Goal: Submit feedback/report problem: Submit feedback/report problem

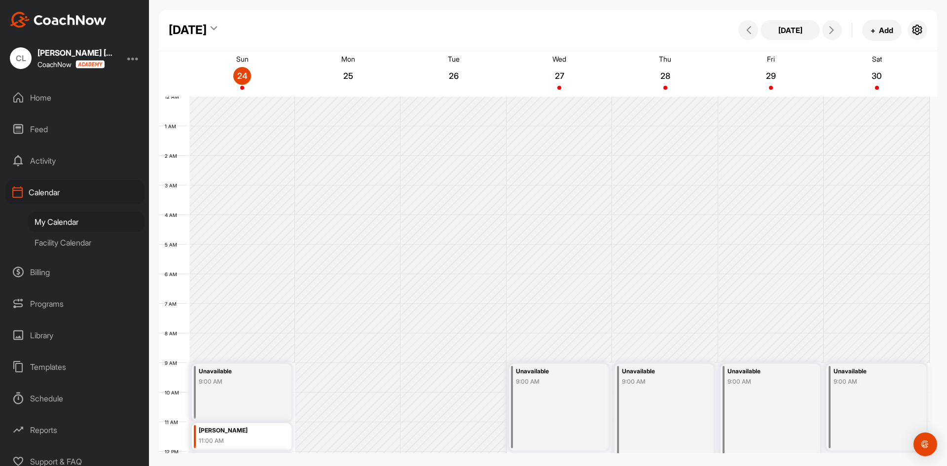
scroll to position [171, 0]
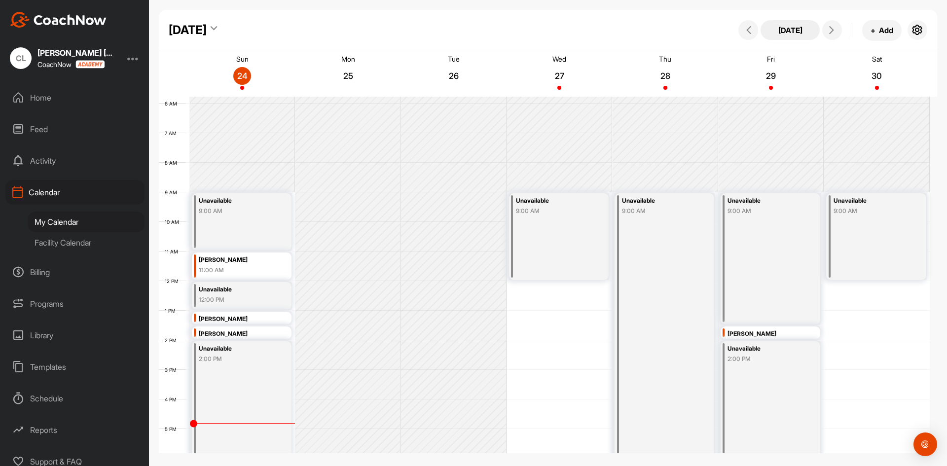
click at [794, 31] on button "[DATE]" at bounding box center [789, 30] width 59 height 20
click at [831, 35] on button at bounding box center [832, 30] width 20 height 20
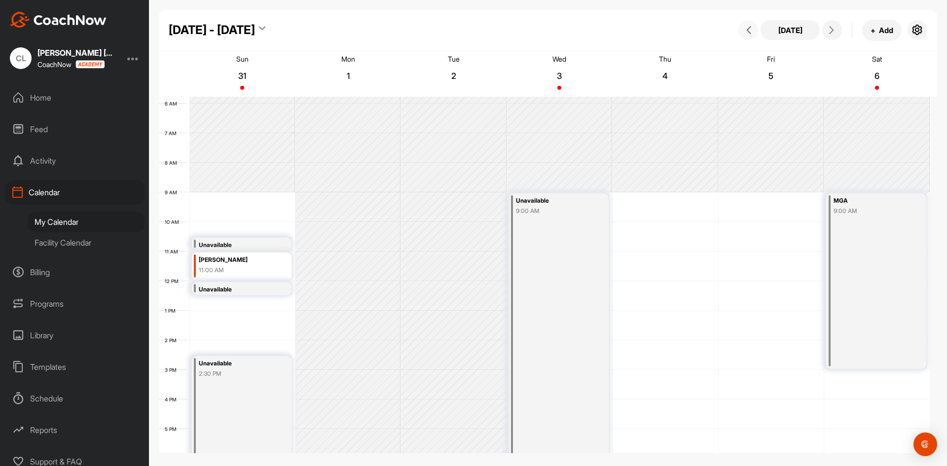
click at [749, 32] on icon at bounding box center [749, 30] width 8 height 8
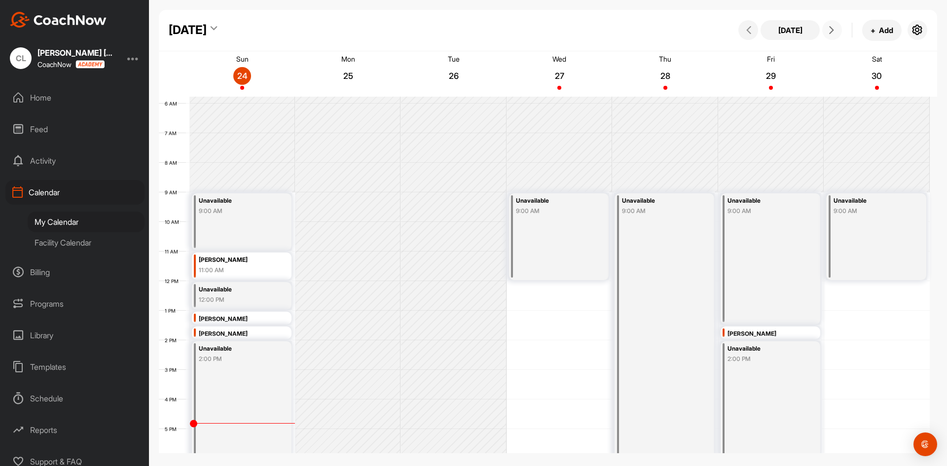
click at [829, 30] on icon at bounding box center [831, 30] width 8 height 8
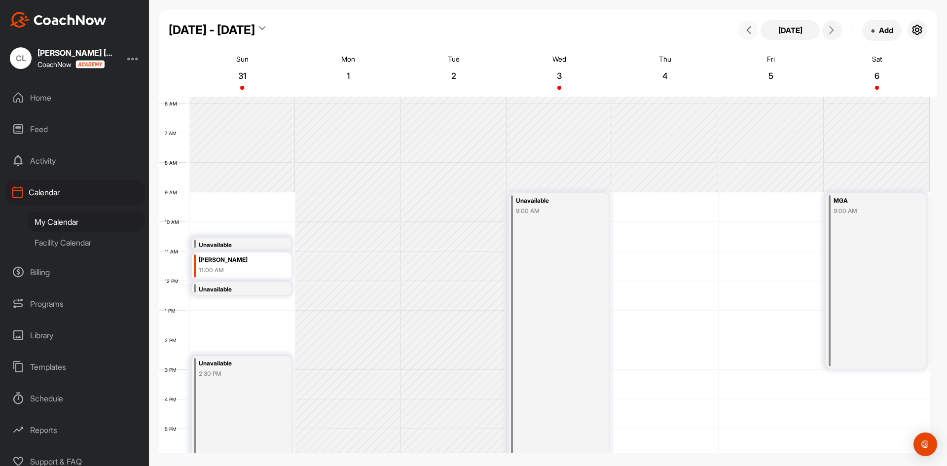
click at [740, 31] on button at bounding box center [748, 30] width 20 height 20
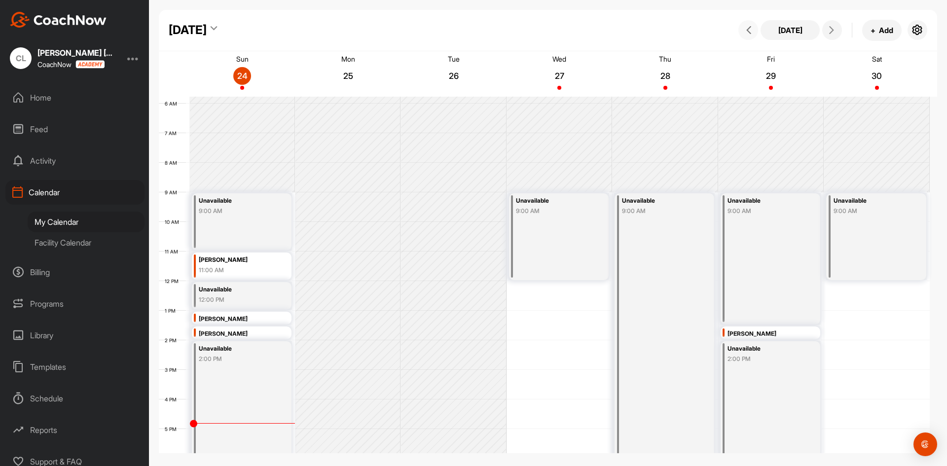
click at [758, 335] on div "[PERSON_NAME]" at bounding box center [765, 333] width 76 height 11
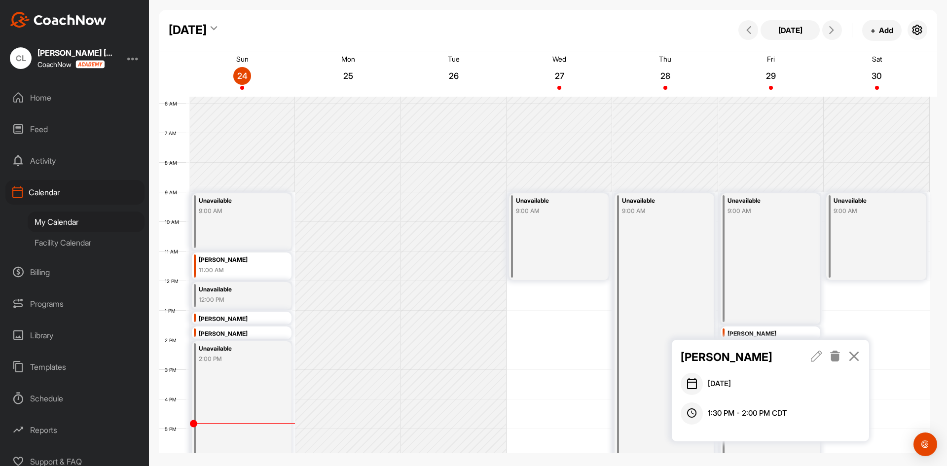
click at [814, 358] on icon at bounding box center [816, 356] width 11 height 11
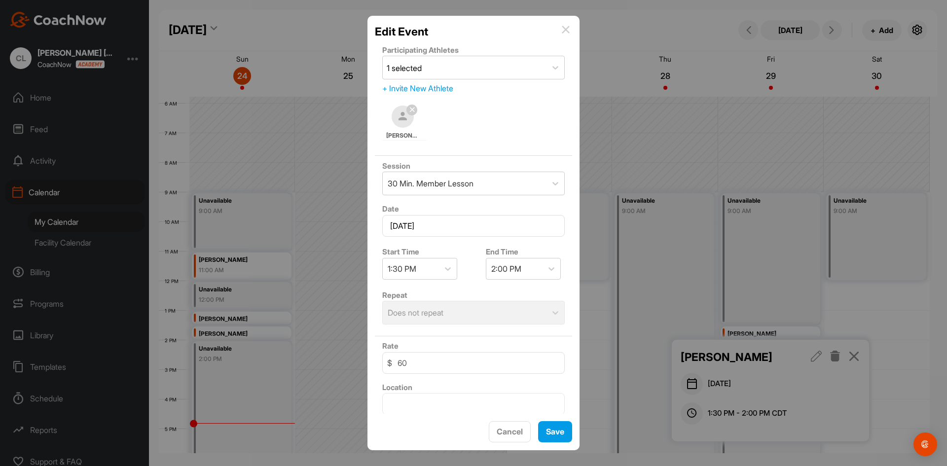
click at [405, 120] on img at bounding box center [403, 117] width 22 height 22
click at [403, 121] on img at bounding box center [403, 117] width 22 height 22
click at [425, 89] on div "+ Invite New Athlete" at bounding box center [473, 88] width 182 height 12
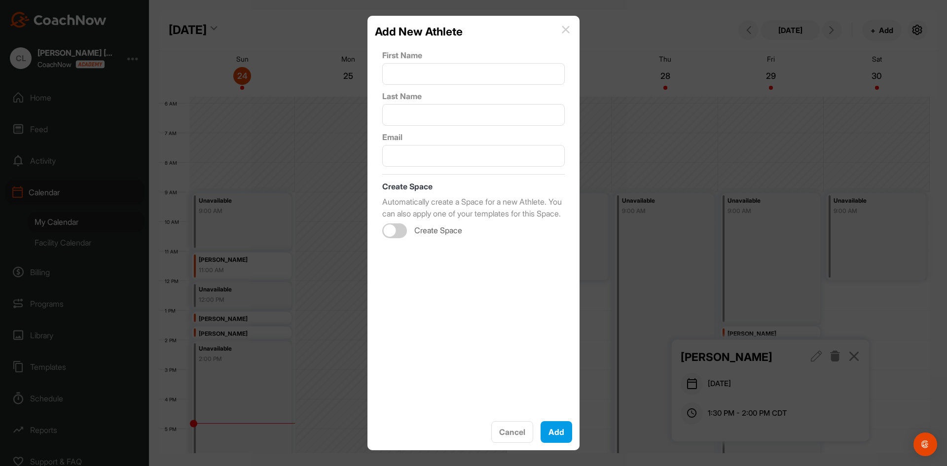
click at [565, 33] on img at bounding box center [566, 30] width 8 height 8
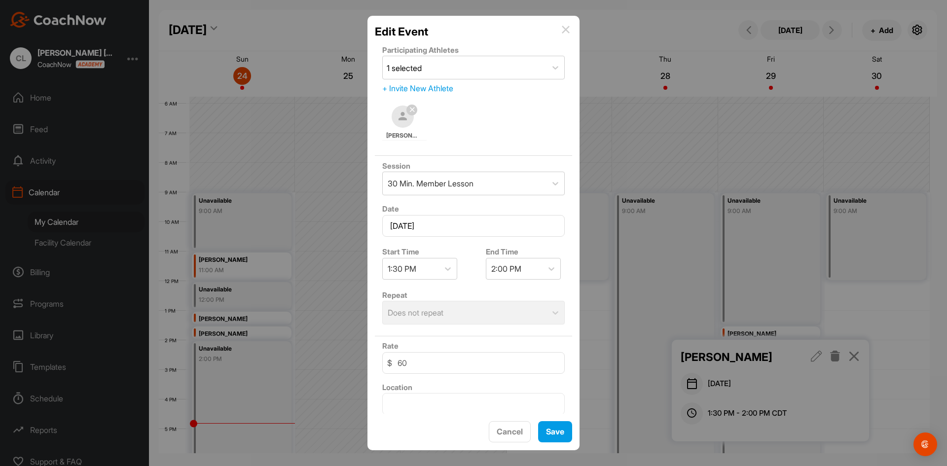
click at [566, 32] on img at bounding box center [566, 30] width 8 height 8
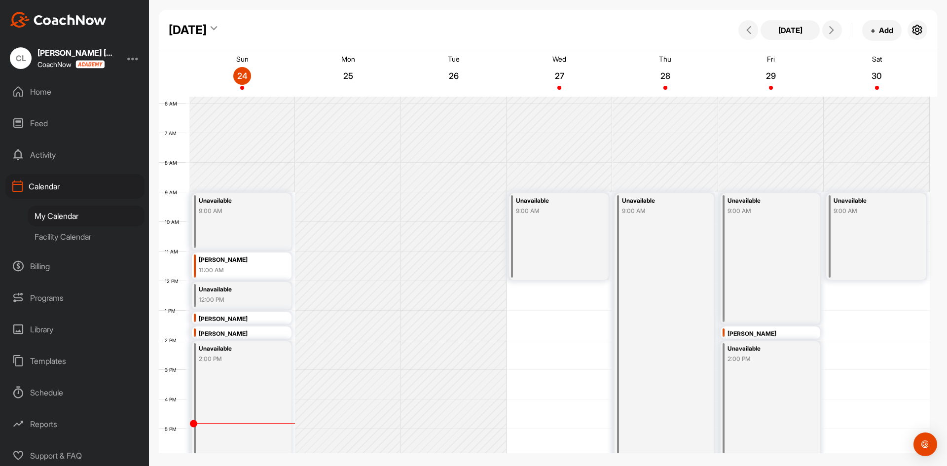
scroll to position [8, 0]
click at [740, 331] on link "[PERSON_NAME] 1:30 PM" at bounding box center [770, 332] width 102 height 14
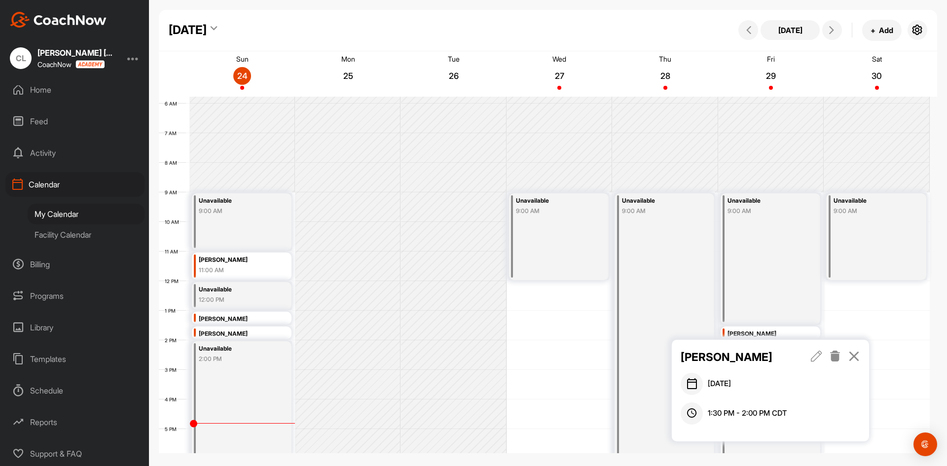
click at [818, 358] on icon at bounding box center [816, 356] width 11 height 11
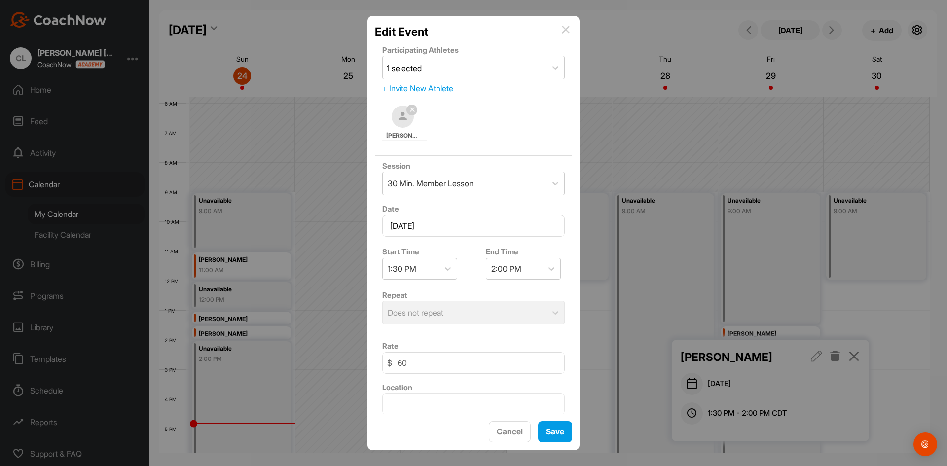
click at [407, 115] on img at bounding box center [403, 117] width 22 height 22
click at [521, 432] on button "Cancel" at bounding box center [510, 431] width 42 height 21
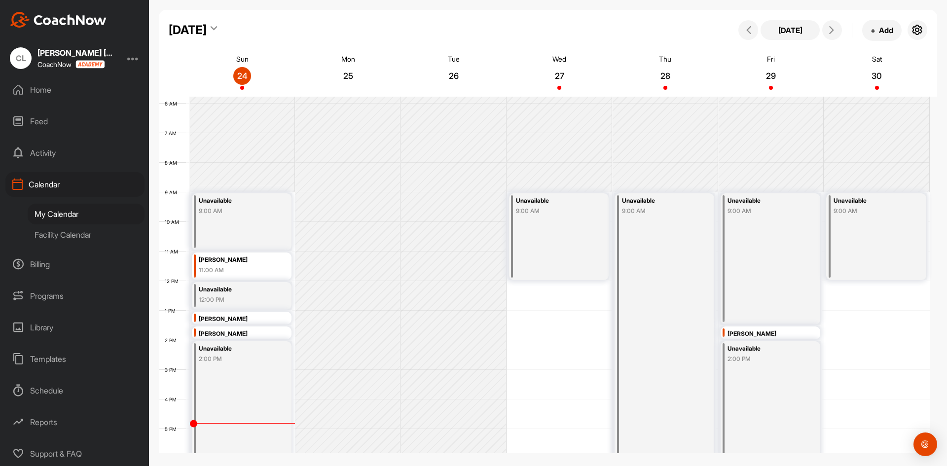
click at [758, 332] on div "[PERSON_NAME]" at bounding box center [765, 333] width 76 height 11
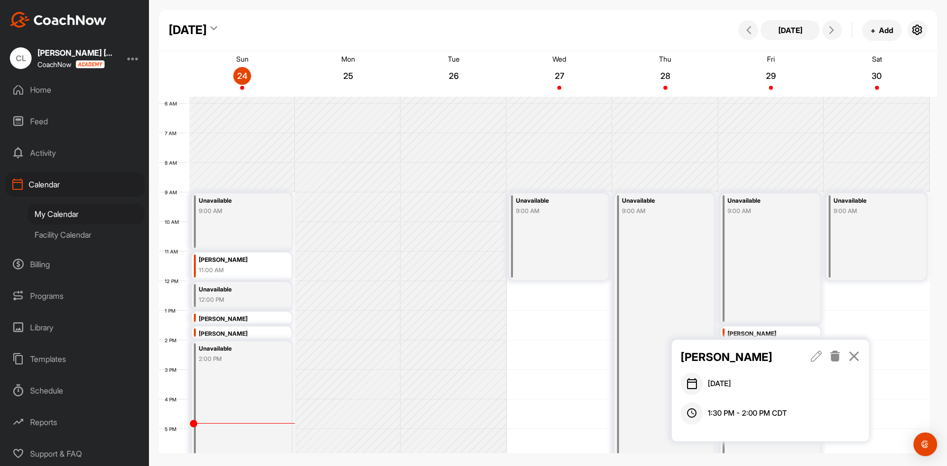
click at [838, 357] on icon at bounding box center [834, 356] width 11 height 11
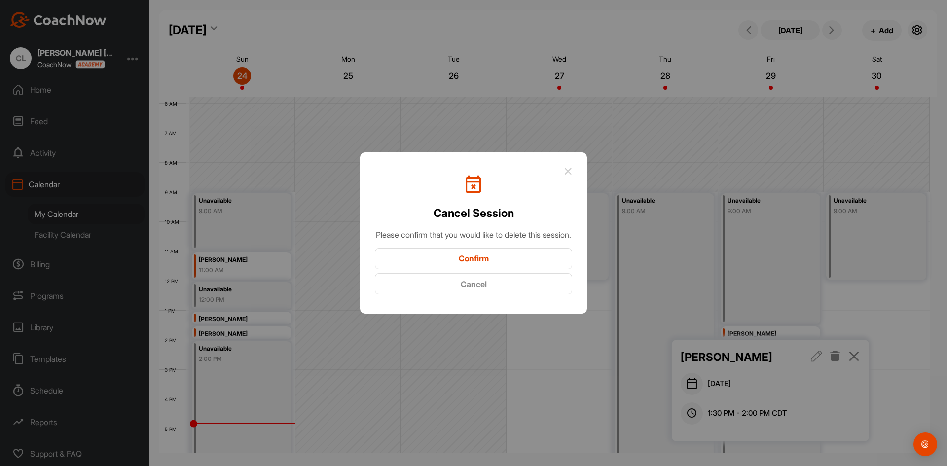
click at [568, 167] on icon at bounding box center [568, 171] width 8 height 8
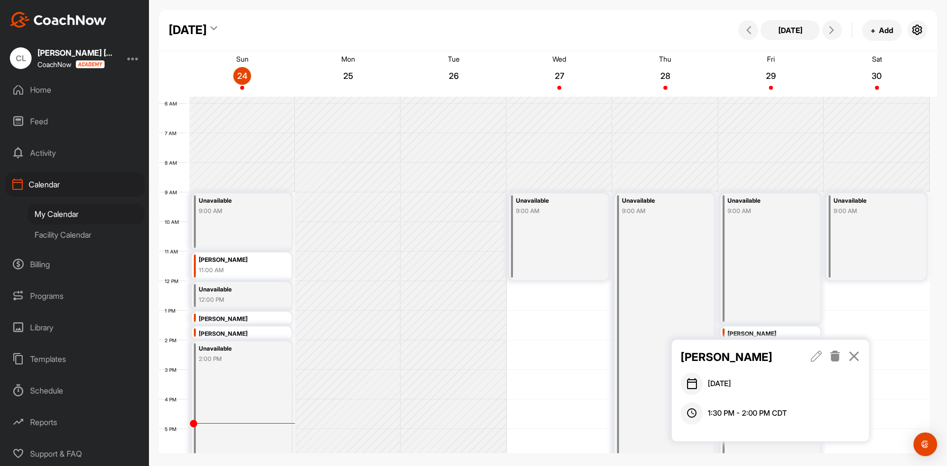
click at [858, 315] on div "12 AM 1 AM 2 AM 3 AM 4 AM 5 AM 6 AM 7 AM 8 AM 9 AM 10 AM 11 AM 12 PM 1 PM 2 PM …" at bounding box center [544, 281] width 771 height 710
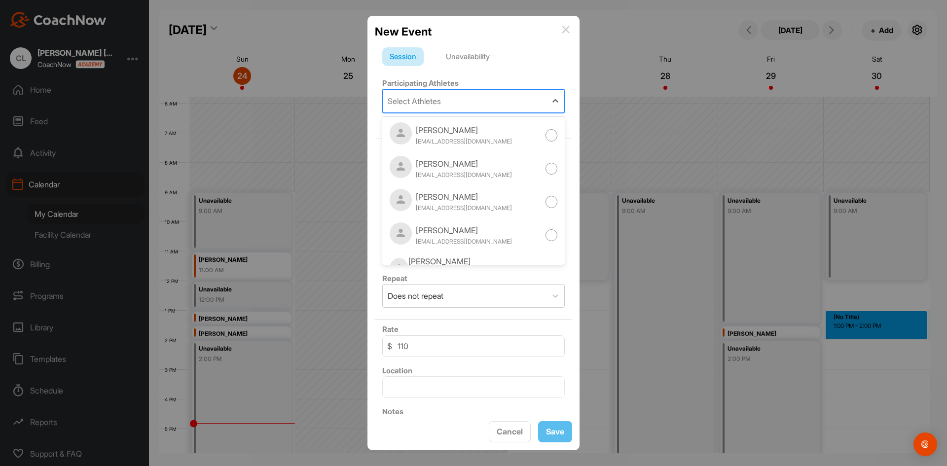
click at [412, 103] on div "Select Athletes" at bounding box center [414, 101] width 53 height 12
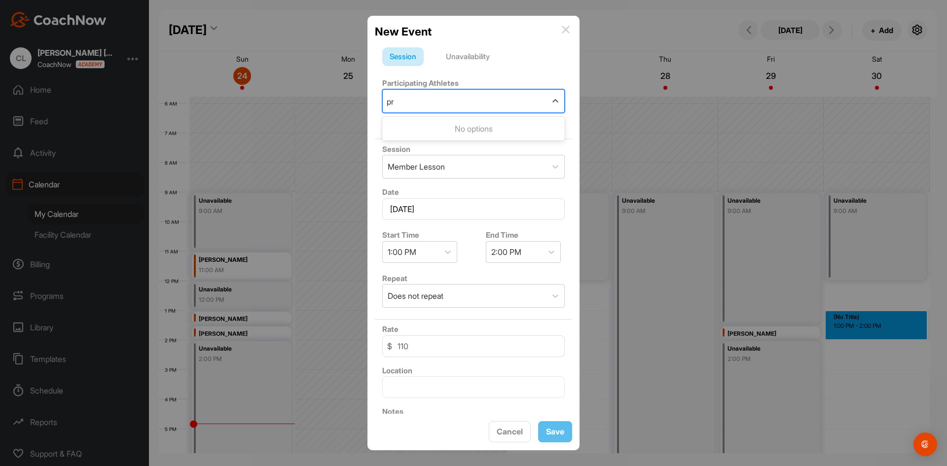
type input "p"
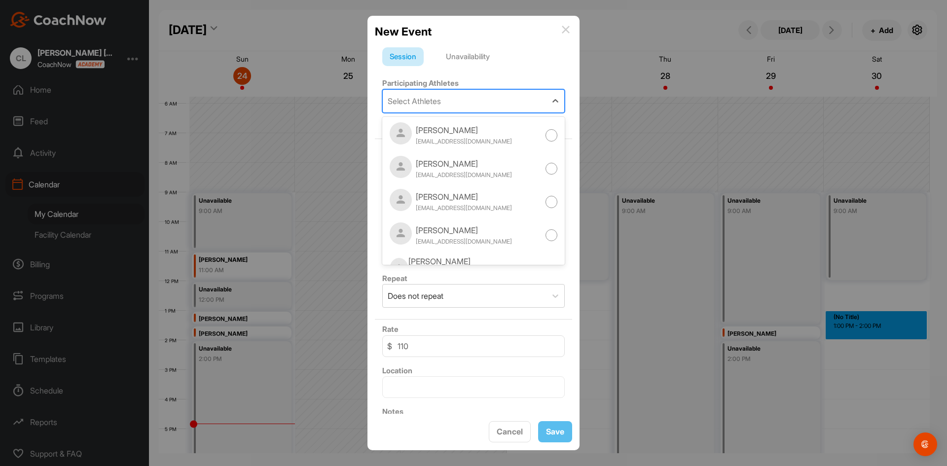
click at [569, 31] on img at bounding box center [566, 30] width 8 height 8
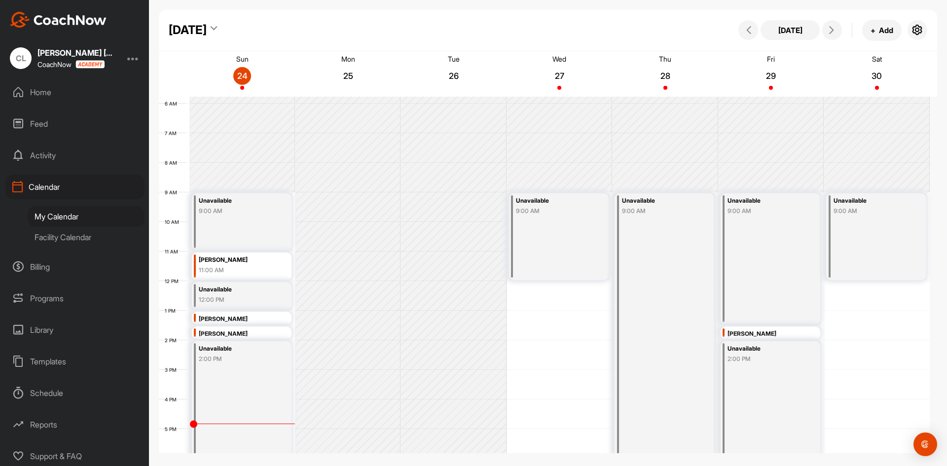
scroll to position [8, 0]
click at [911, 33] on icon "button" at bounding box center [917, 30] width 12 height 12
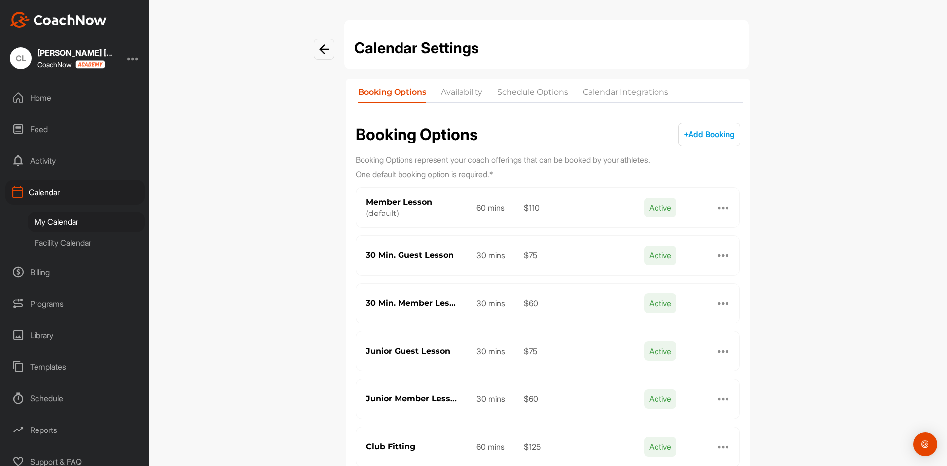
click at [44, 151] on div "Activity" at bounding box center [74, 160] width 139 height 25
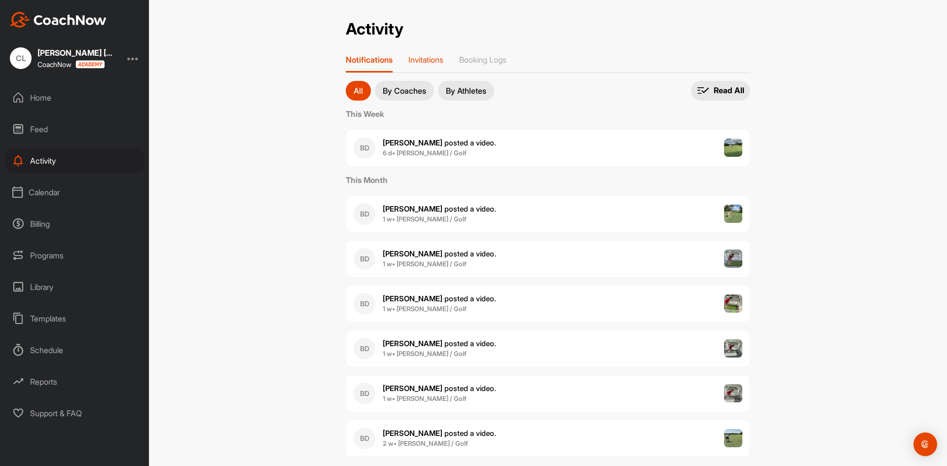
click at [427, 55] on p "Invitations" at bounding box center [425, 60] width 35 height 10
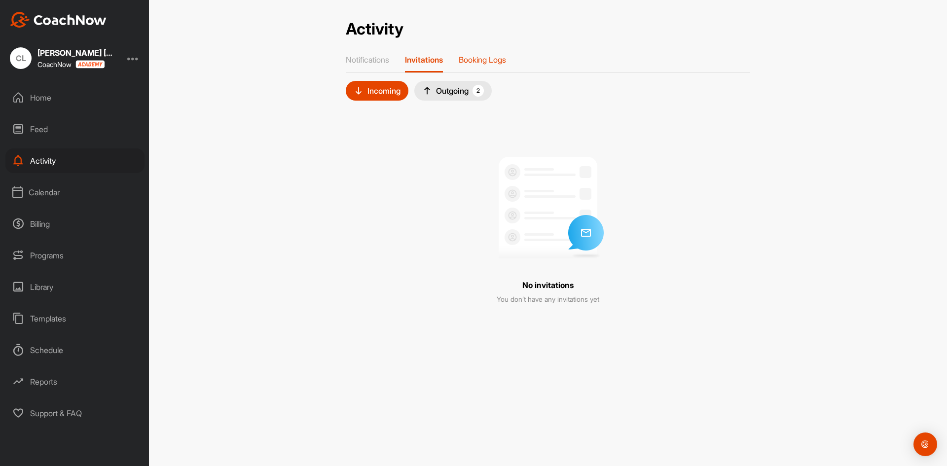
click at [493, 57] on p "Booking Logs" at bounding box center [482, 60] width 47 height 10
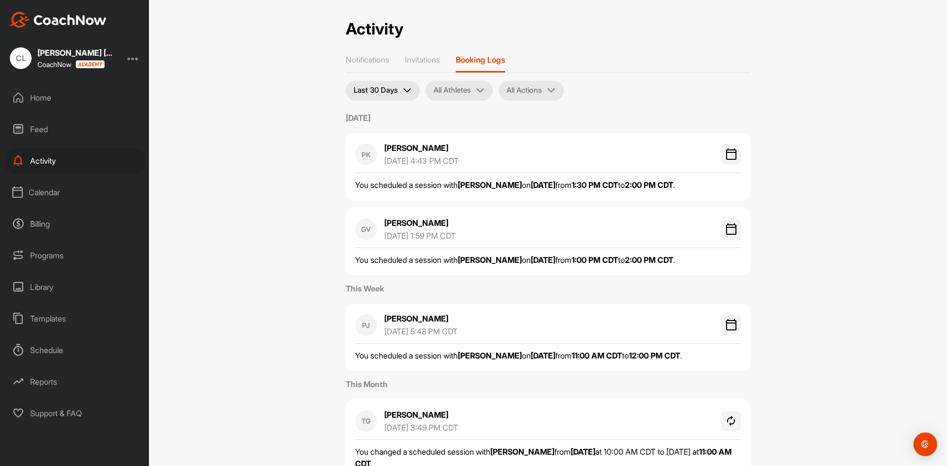
click at [432, 149] on p "[PERSON_NAME]" at bounding box center [416, 148] width 64 height 12
click at [418, 146] on p "[PERSON_NAME]" at bounding box center [416, 148] width 64 height 12
click at [43, 130] on div "Feed" at bounding box center [74, 129] width 139 height 25
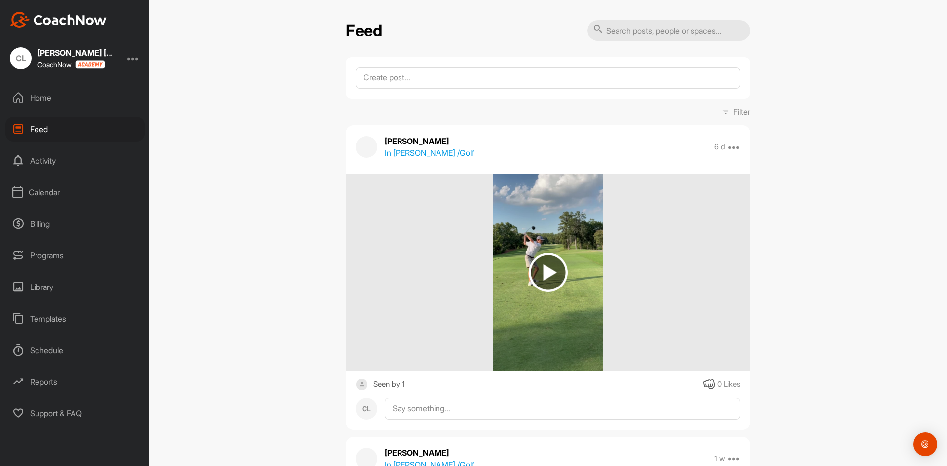
click at [59, 101] on div "Home" at bounding box center [74, 97] width 139 height 25
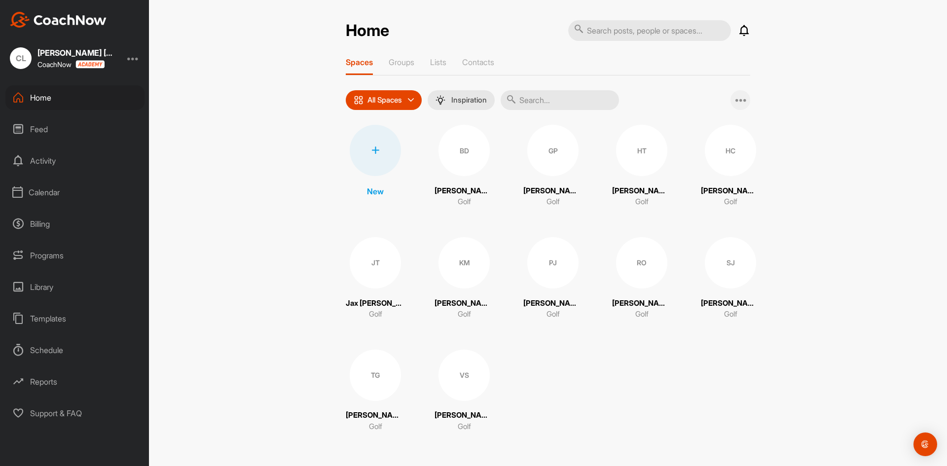
click at [742, 99] on icon at bounding box center [741, 100] width 12 height 12
click at [534, 100] on input "text" at bounding box center [559, 100] width 118 height 20
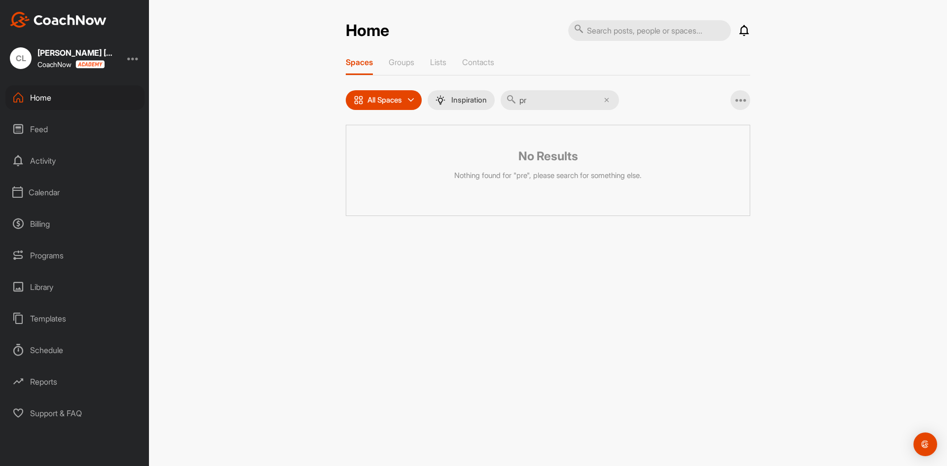
type input "p"
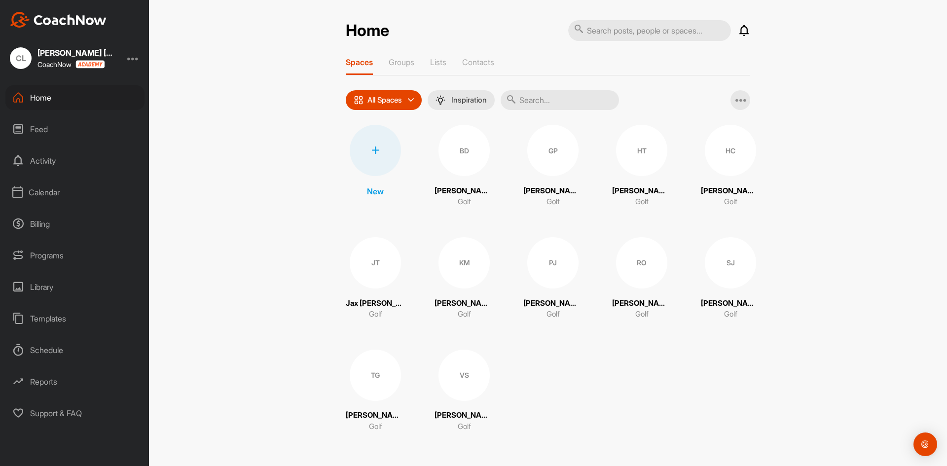
click at [44, 137] on div "Feed" at bounding box center [74, 129] width 139 height 25
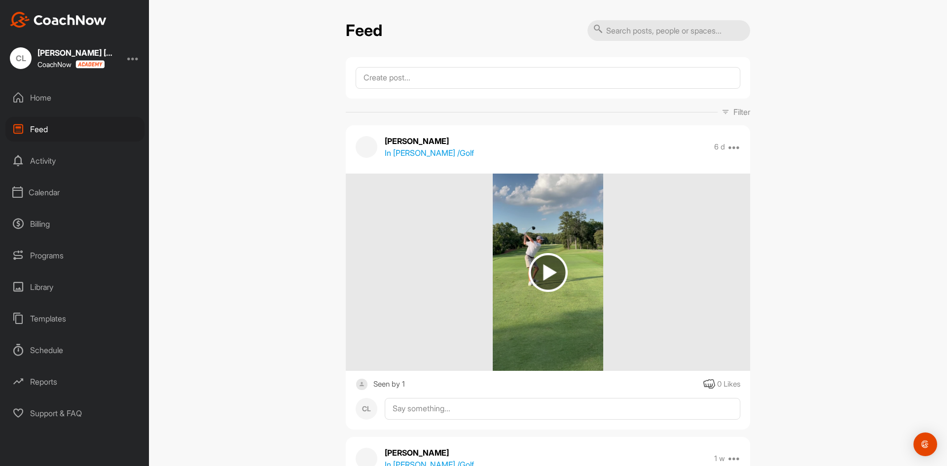
click at [52, 167] on div "Activity" at bounding box center [74, 160] width 139 height 25
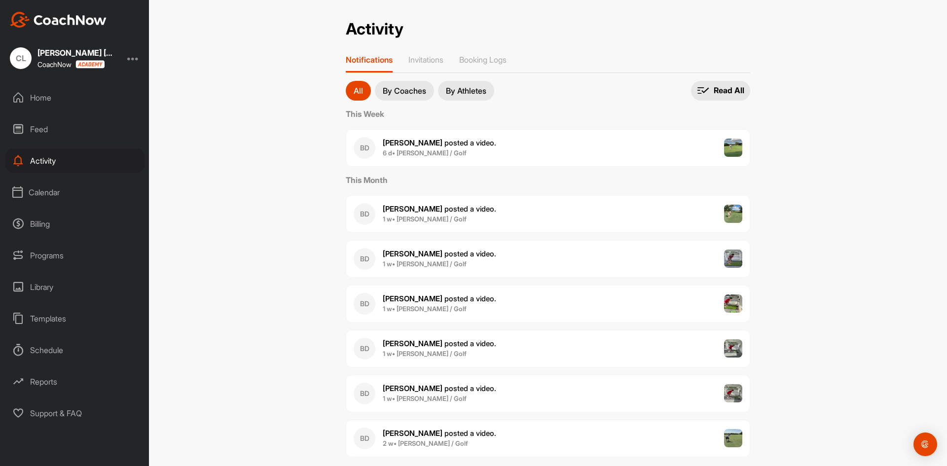
click at [57, 202] on div "Calendar" at bounding box center [74, 192] width 139 height 25
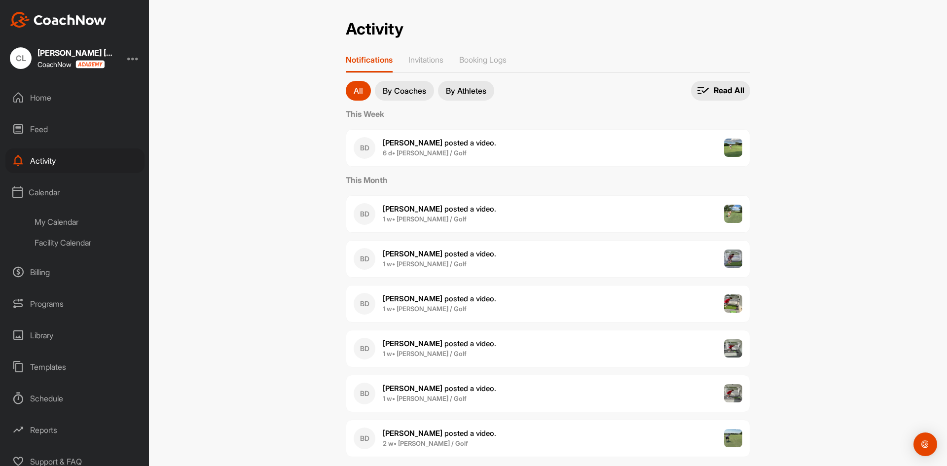
click at [56, 271] on div "Billing" at bounding box center [74, 272] width 139 height 25
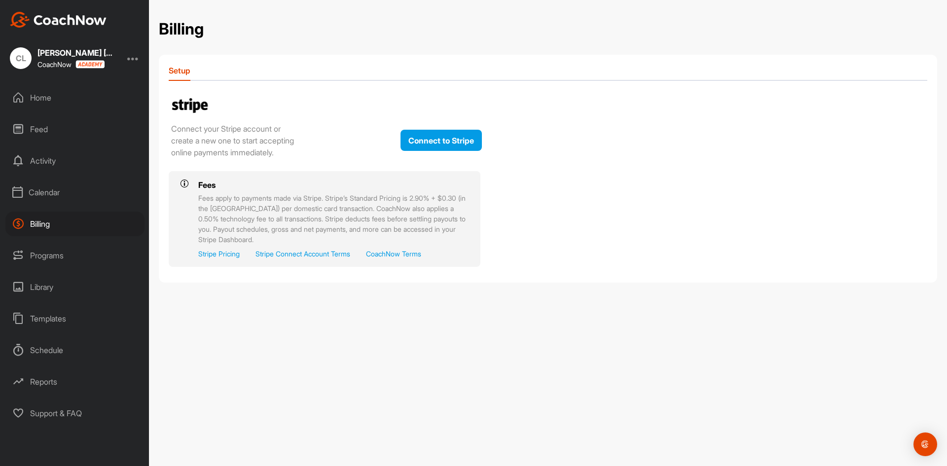
click at [55, 256] on div "Programs" at bounding box center [74, 255] width 139 height 25
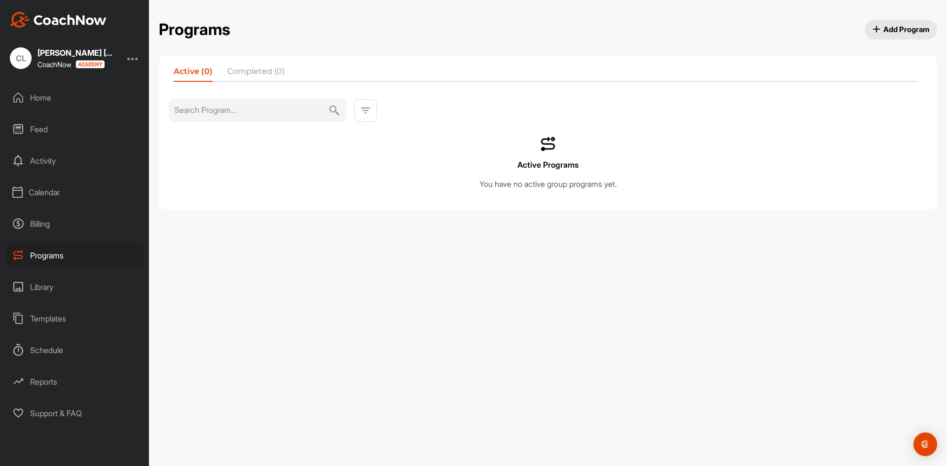
click at [50, 275] on div "Library" at bounding box center [74, 287] width 139 height 25
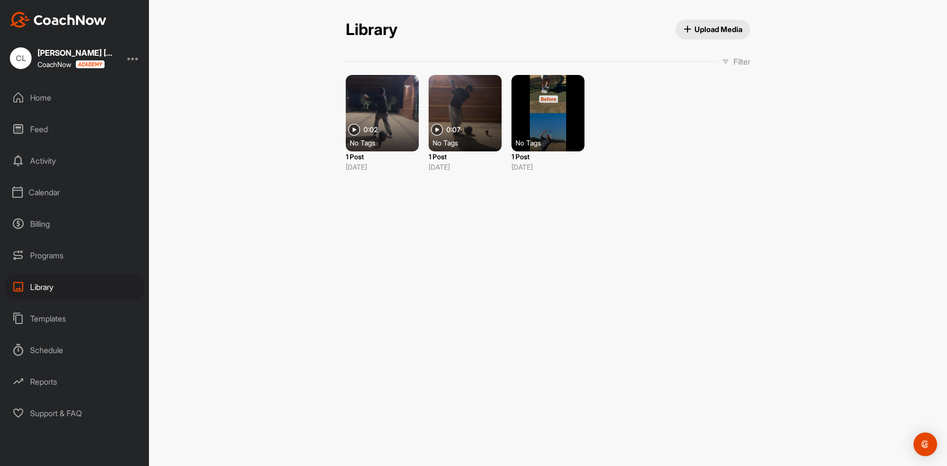
click at [52, 325] on div "Templates" at bounding box center [74, 318] width 139 height 25
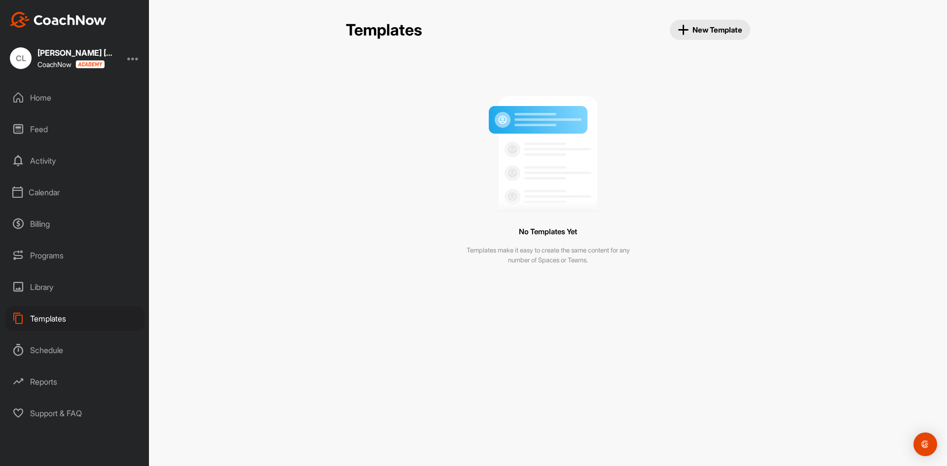
click at [53, 352] on div "Schedule" at bounding box center [74, 350] width 139 height 25
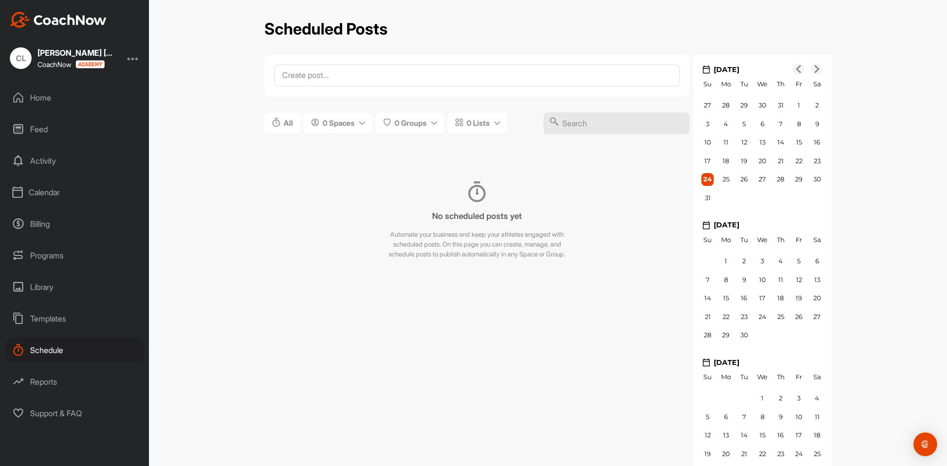
click at [61, 389] on div "Reports" at bounding box center [74, 381] width 139 height 25
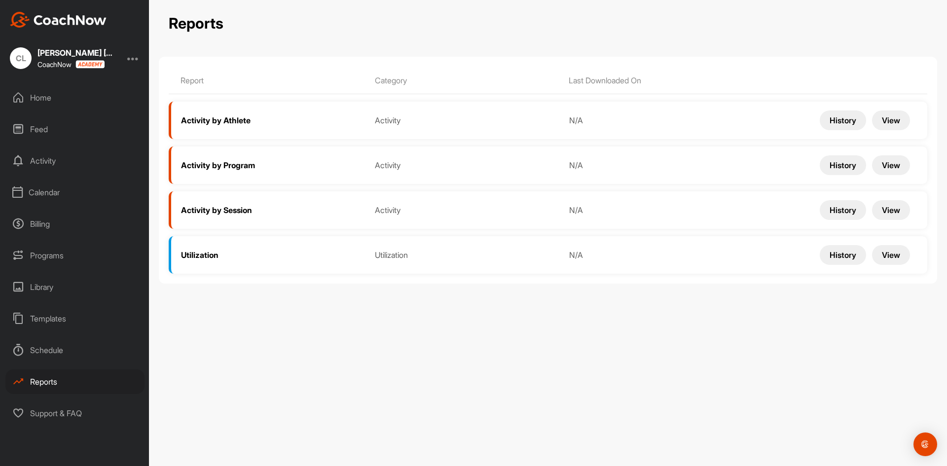
click at [62, 409] on div "Support & FAQ" at bounding box center [74, 413] width 139 height 25
click at [51, 103] on div "Home" at bounding box center [74, 97] width 139 height 25
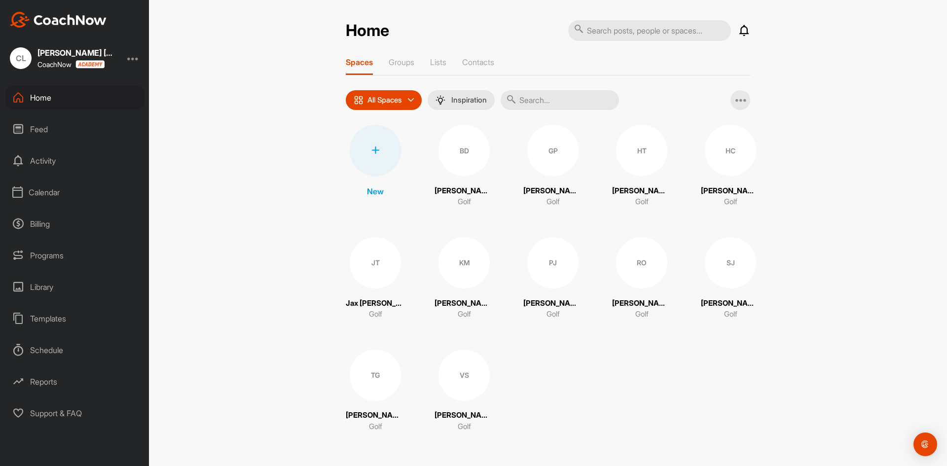
click at [44, 189] on div "Calendar" at bounding box center [74, 192] width 139 height 25
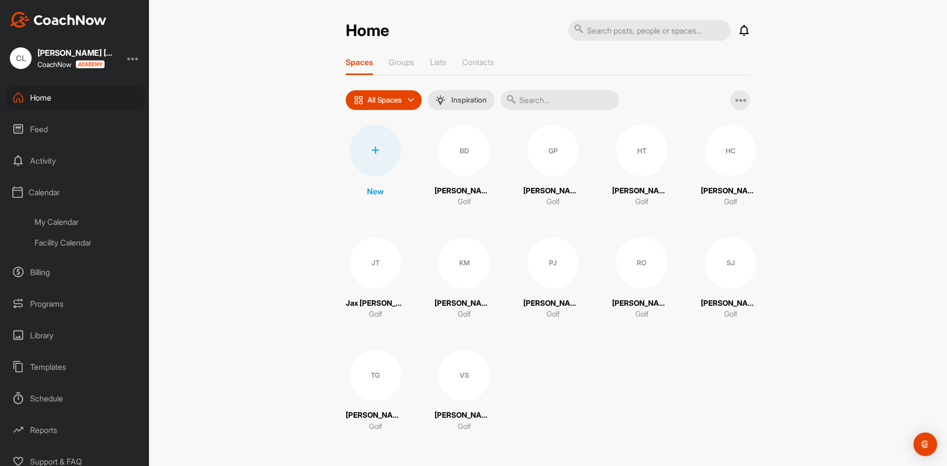
click at [73, 217] on div "My Calendar" at bounding box center [86, 222] width 117 height 21
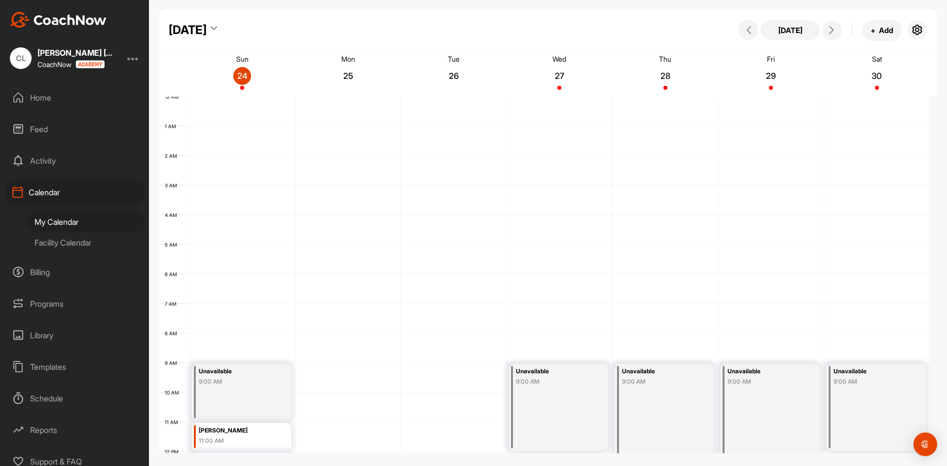
scroll to position [171, 0]
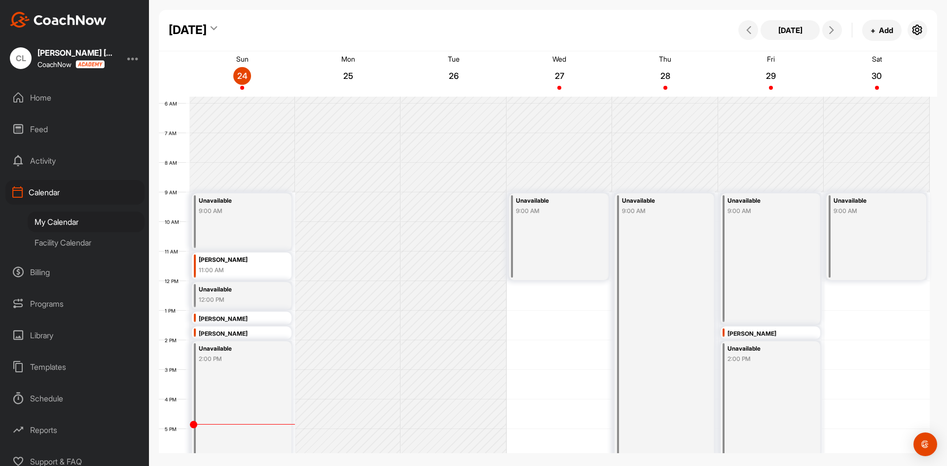
click at [744, 336] on div "[PERSON_NAME]" at bounding box center [765, 333] width 76 height 11
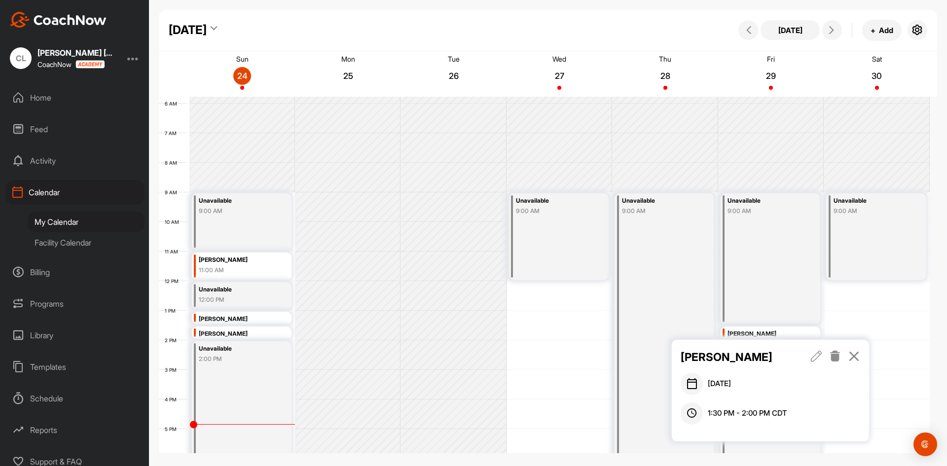
click at [816, 357] on icon at bounding box center [816, 356] width 11 height 11
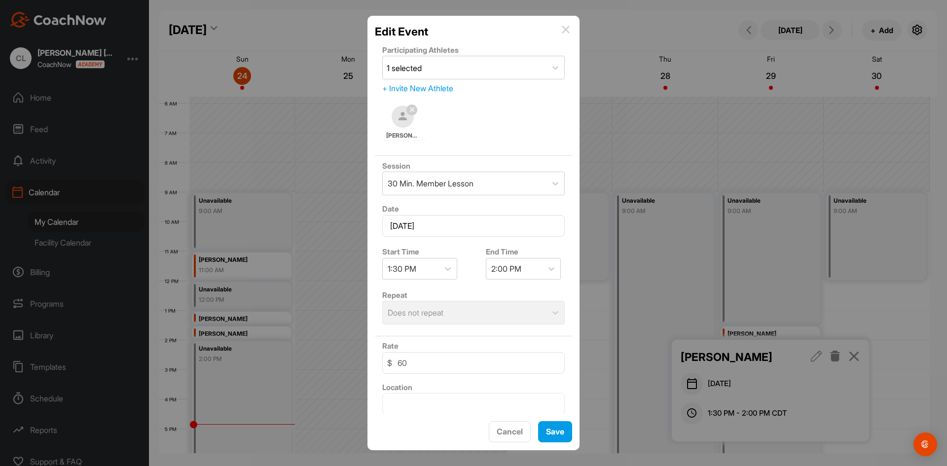
click at [401, 116] on img at bounding box center [403, 117] width 22 height 22
click at [413, 109] on icon at bounding box center [411, 110] width 5 height 6
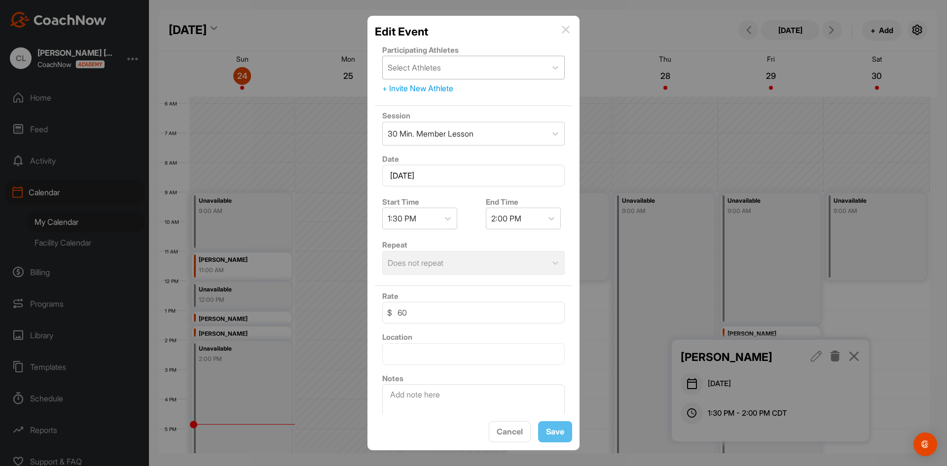
click at [440, 71] on div "Select Athletes" at bounding box center [414, 68] width 53 height 12
type input "press"
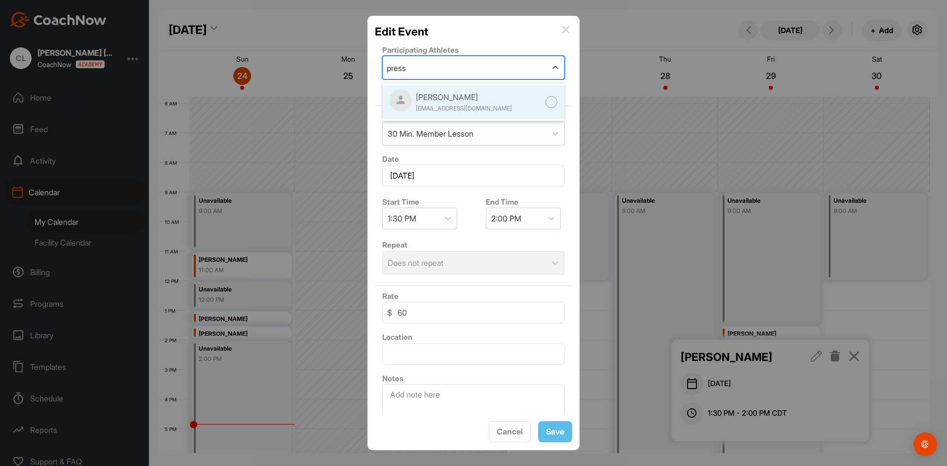
click at [545, 102] on div at bounding box center [551, 102] width 12 height 12
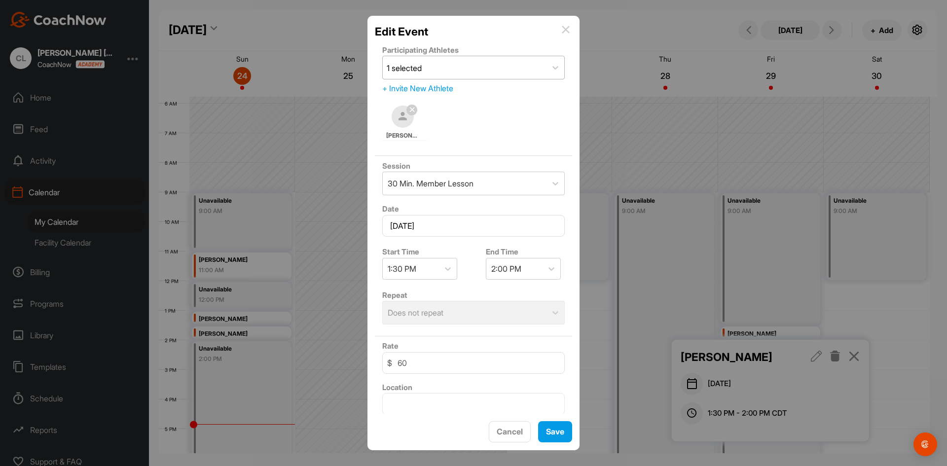
click at [411, 113] on div at bounding box center [411, 110] width 11 height 11
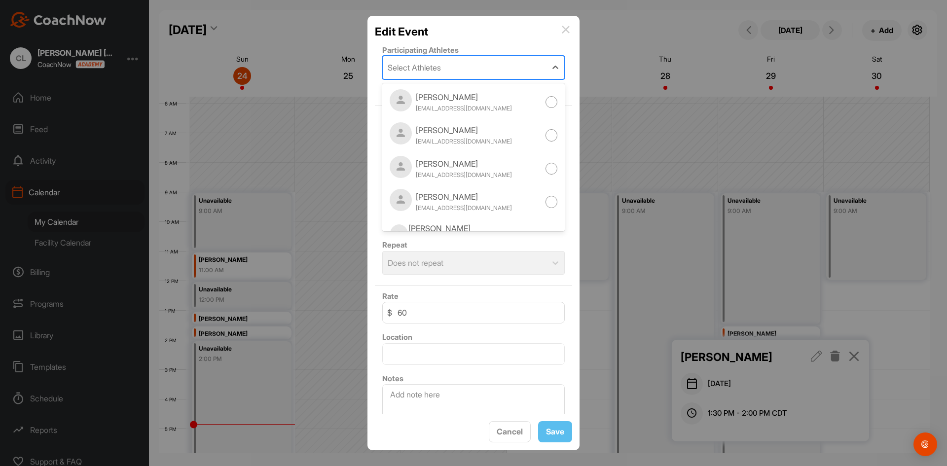
click at [439, 72] on div "Select Athletes" at bounding box center [414, 68] width 53 height 12
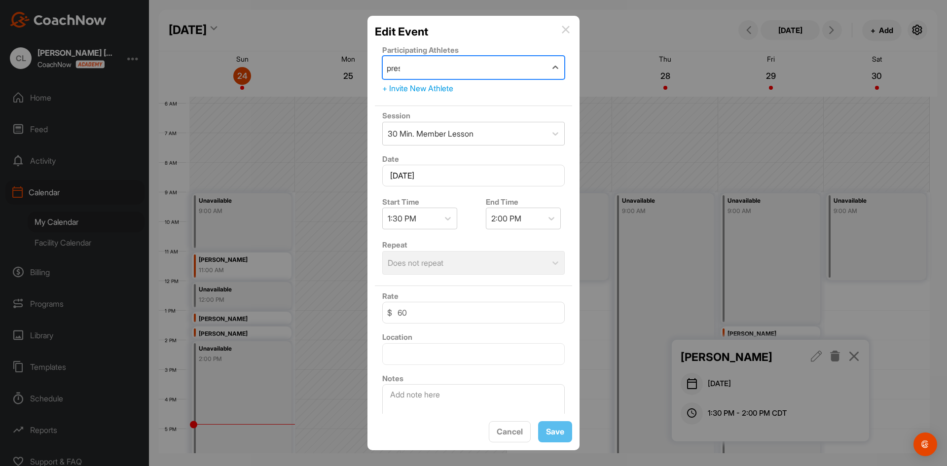
type input "press"
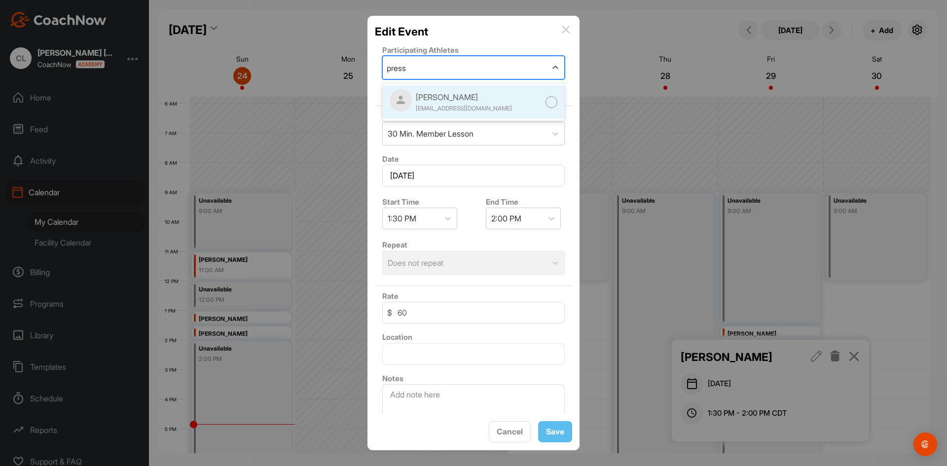
click at [457, 100] on div "[PERSON_NAME]" at bounding box center [464, 97] width 96 height 12
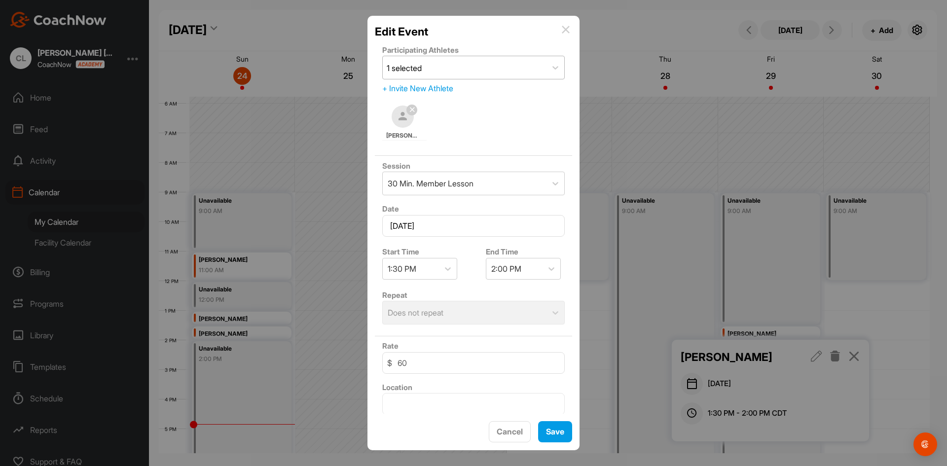
click at [565, 31] on img at bounding box center [566, 30] width 8 height 8
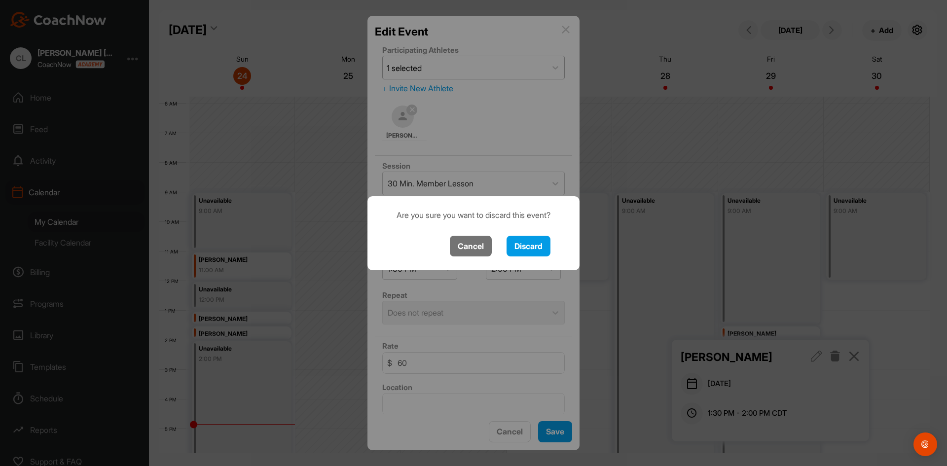
click at [478, 246] on button "Cancel" at bounding box center [471, 246] width 42 height 21
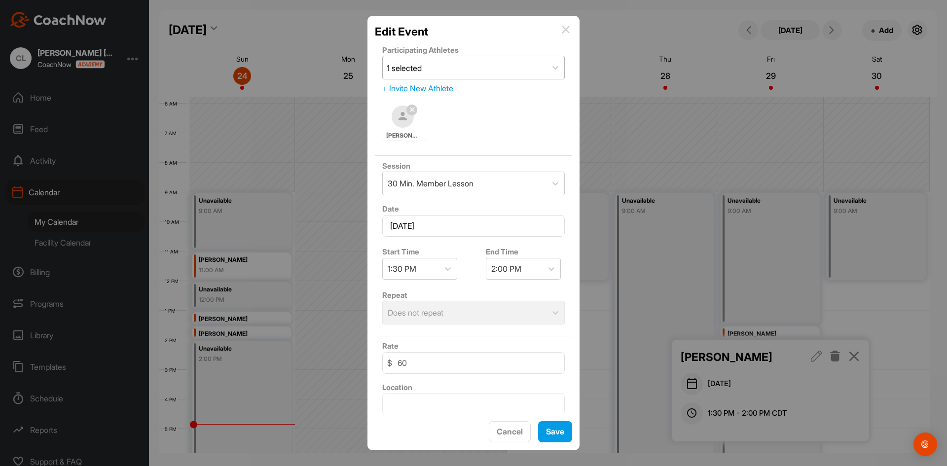
click at [563, 30] on img at bounding box center [566, 30] width 8 height 8
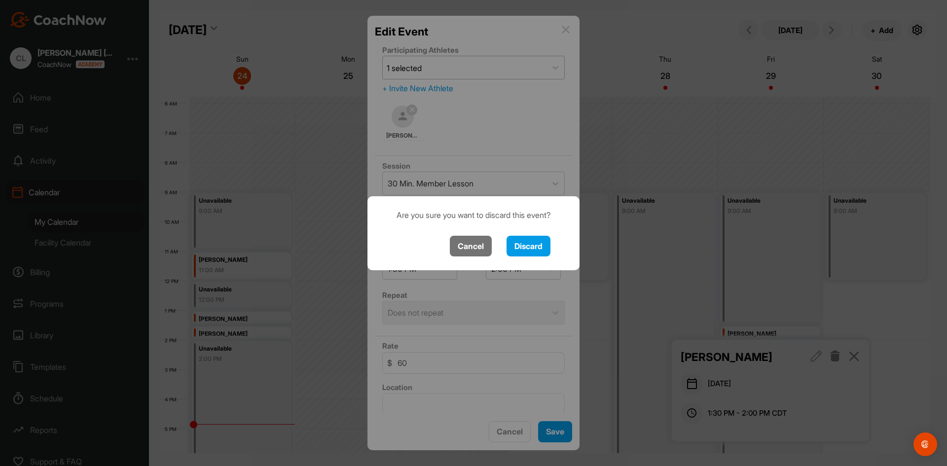
click at [485, 244] on button "Cancel" at bounding box center [471, 246] width 42 height 21
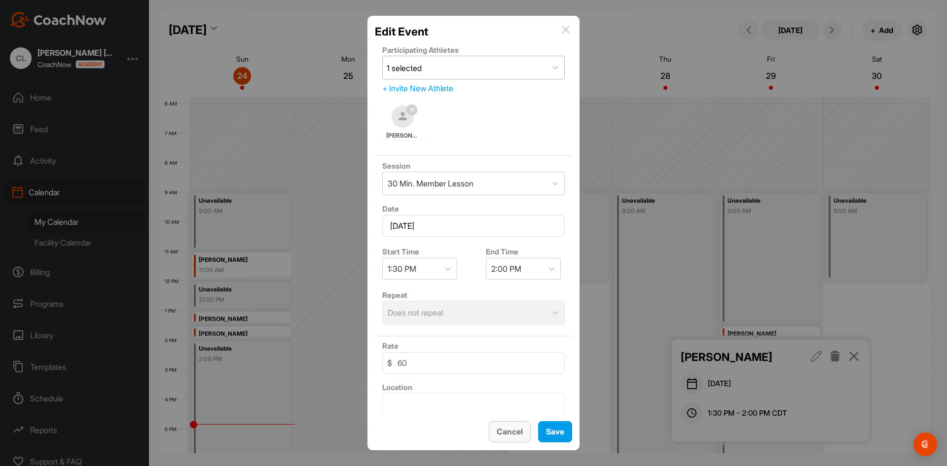
click at [506, 438] on button "Cancel" at bounding box center [510, 431] width 42 height 21
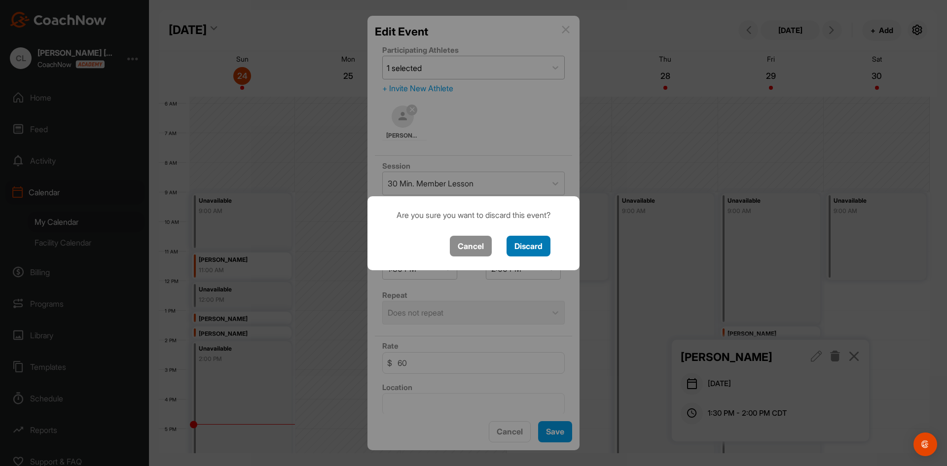
click at [532, 246] on button "Discard" at bounding box center [528, 246] width 44 height 21
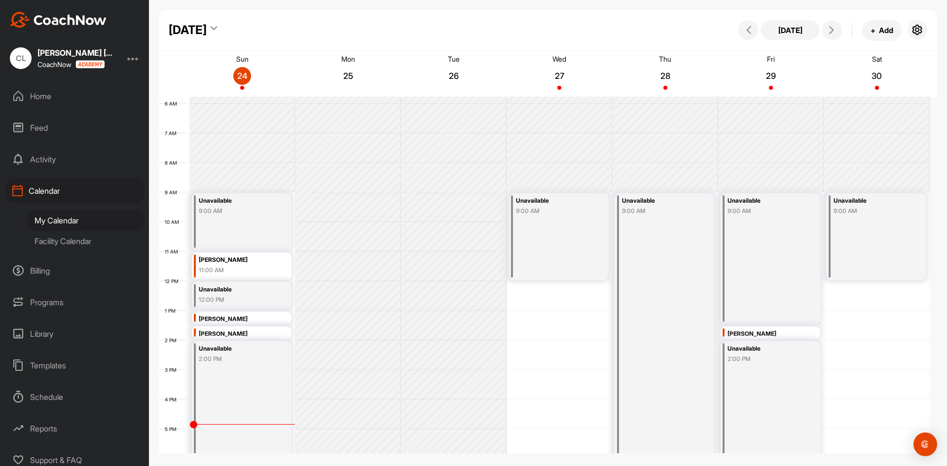
scroll to position [0, 0]
click at [58, 221] on div "My Calendar" at bounding box center [86, 222] width 117 height 21
click at [792, 28] on button "[DATE]" at bounding box center [789, 30] width 59 height 20
click at [71, 224] on div "My Calendar" at bounding box center [86, 222] width 117 height 21
click at [46, 100] on div "Home" at bounding box center [74, 97] width 139 height 25
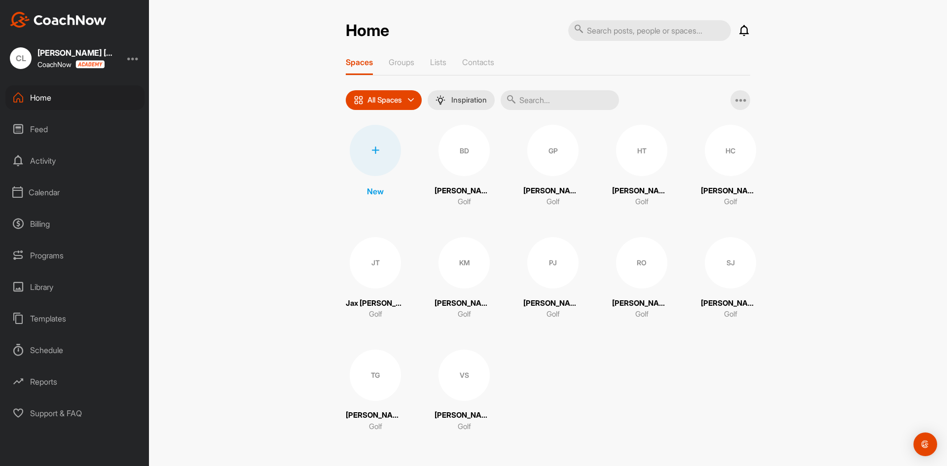
click at [537, 100] on input "text" at bounding box center [559, 100] width 118 height 20
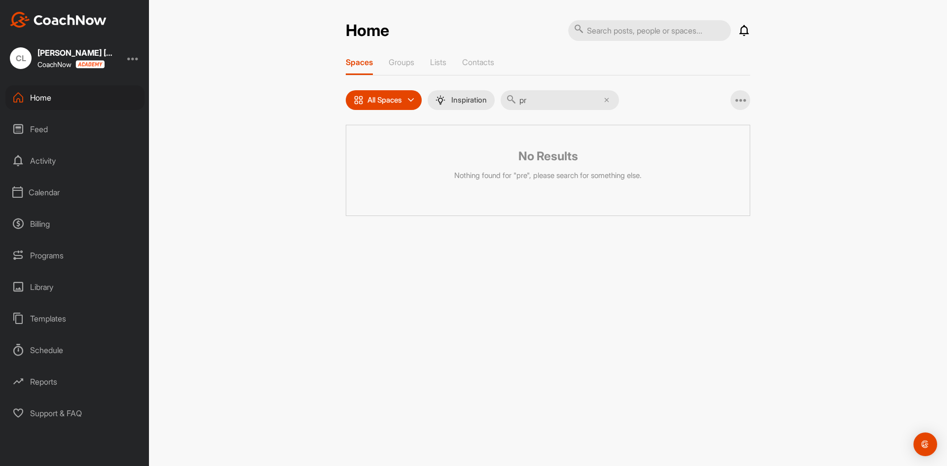
type input "p"
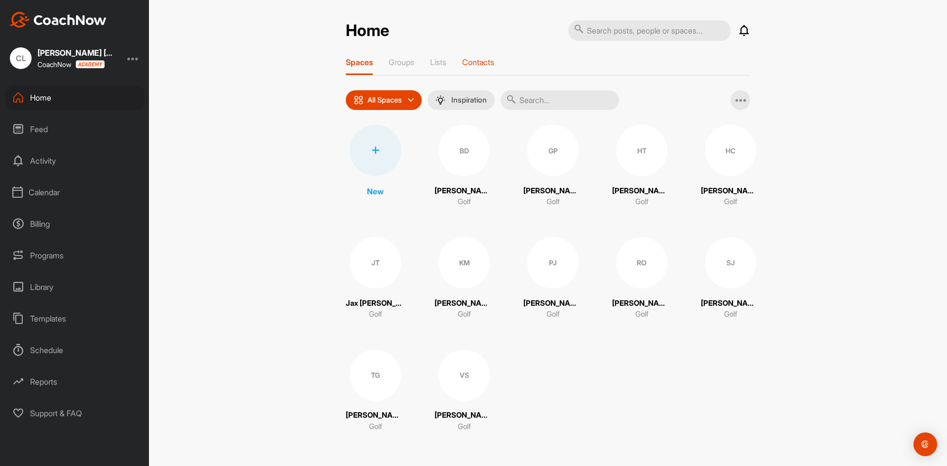
click at [477, 67] on p "Contacts" at bounding box center [478, 62] width 32 height 10
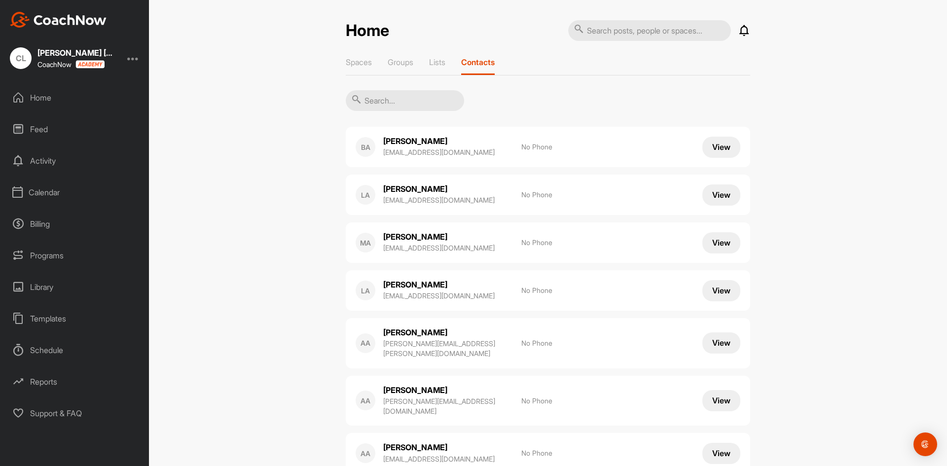
click at [403, 98] on input "text" at bounding box center [405, 100] width 118 height 21
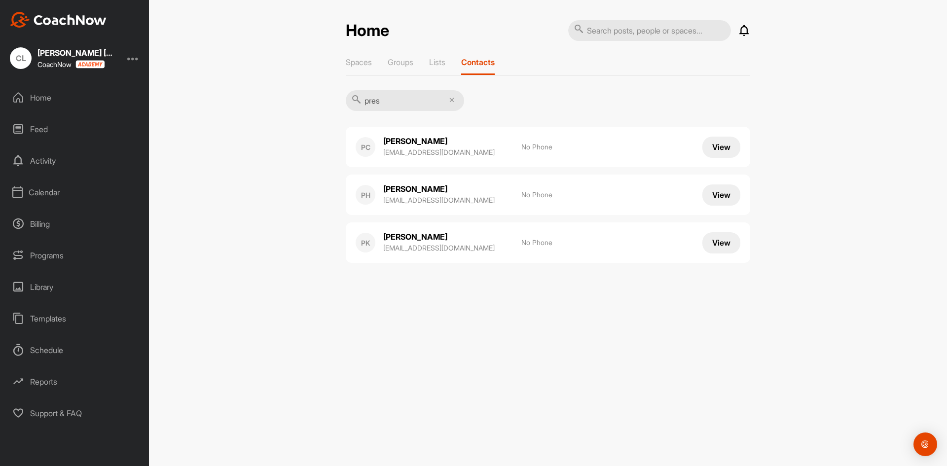
type input "pres"
click at [713, 242] on button "View" at bounding box center [721, 242] width 38 height 21
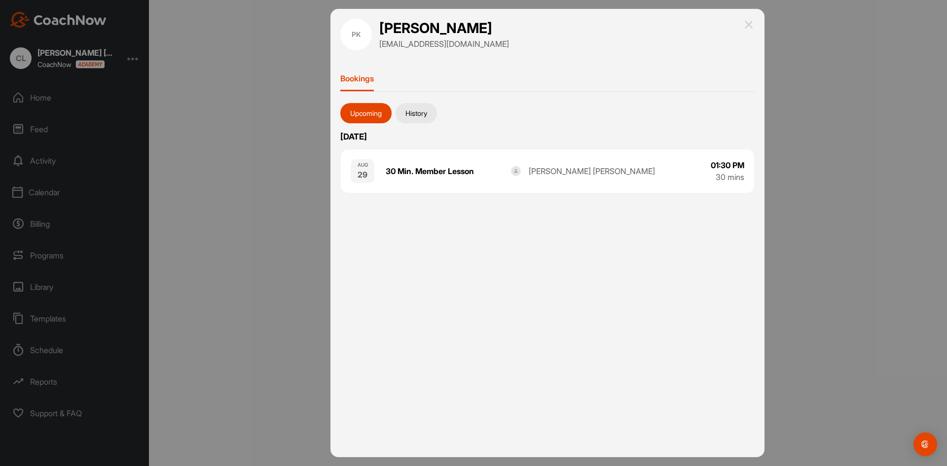
click at [747, 19] on img at bounding box center [749, 25] width 12 height 12
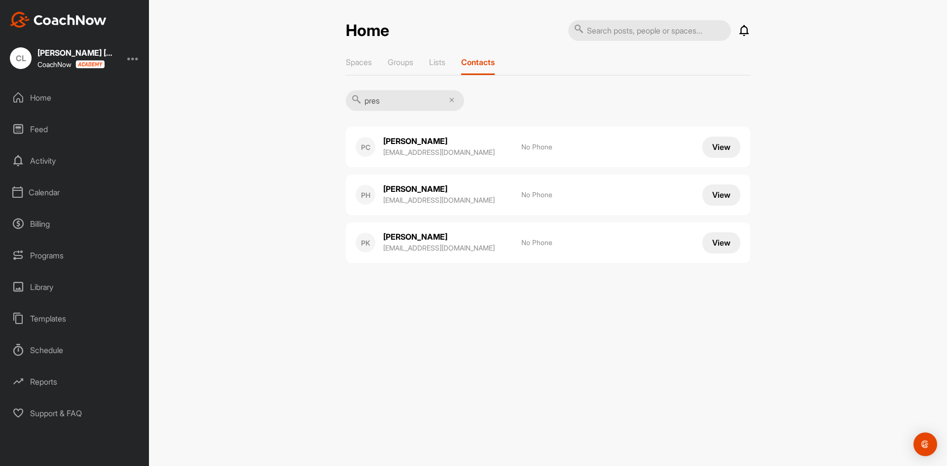
click at [407, 238] on p "[PERSON_NAME]" at bounding box center [432, 236] width 99 height 11
click at [441, 234] on p "[PERSON_NAME]" at bounding box center [432, 236] width 99 height 11
click at [413, 239] on p "[PERSON_NAME]" at bounding box center [432, 236] width 99 height 11
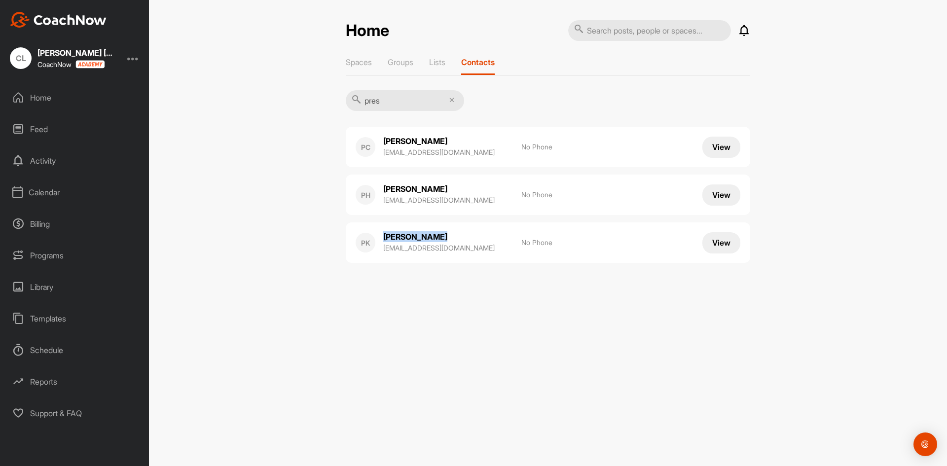
click at [464, 252] on p "[EMAIL_ADDRESS][DOMAIN_NAME]" at bounding box center [447, 248] width 128 height 10
click at [512, 272] on div "Home Notifications Invitations This Week BD [PERSON_NAME] posted a video . 6 d …" at bounding box center [548, 149] width 424 height 258
click at [741, 245] on div "PK [PERSON_NAME] [EMAIL_ADDRESS][DOMAIN_NAME] No Phone View" at bounding box center [548, 242] width 404 height 40
click at [726, 244] on button "View" at bounding box center [721, 242] width 38 height 21
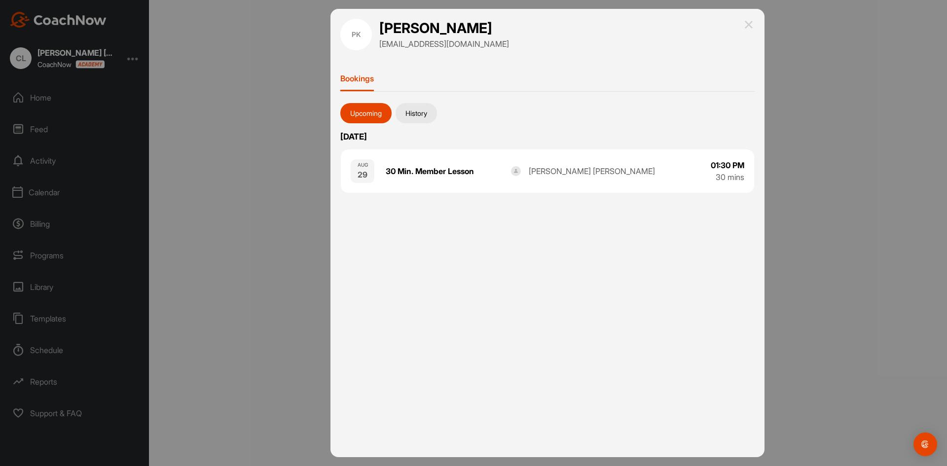
click at [422, 119] on button "History" at bounding box center [415, 113] width 41 height 21
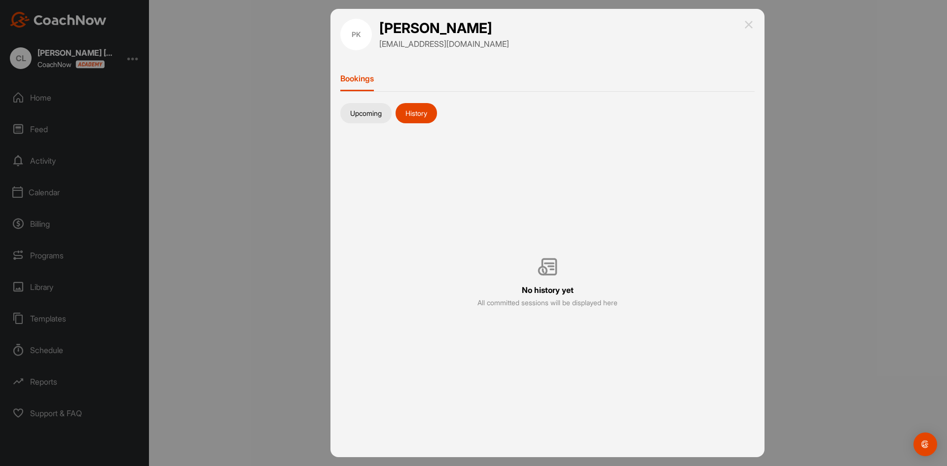
click at [352, 117] on button "Upcoming" at bounding box center [365, 113] width 51 height 21
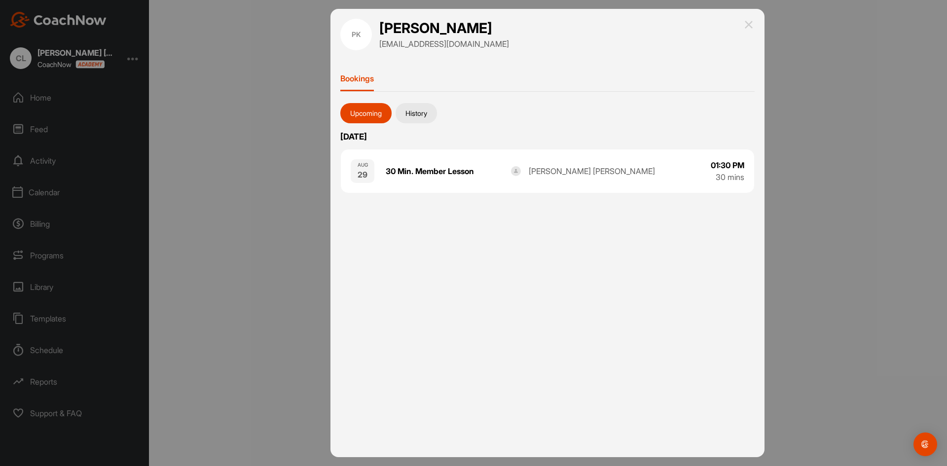
click at [412, 28] on h1 "[PERSON_NAME]" at bounding box center [444, 28] width 130 height 19
click at [352, 33] on div "PK" at bounding box center [356, 35] width 32 height 32
drag, startPoint x: 351, startPoint y: 52, endPoint x: 357, endPoint y: 59, distance: 9.4
click at [351, 54] on div "PK [PERSON_NAME] [EMAIL_ADDRESS][DOMAIN_NAME] Bookings Upcoming History [DATE] …" at bounding box center [547, 233] width 434 height 448
click at [411, 167] on div "30 Min. Member Lesson" at bounding box center [449, 171] width 126 height 12
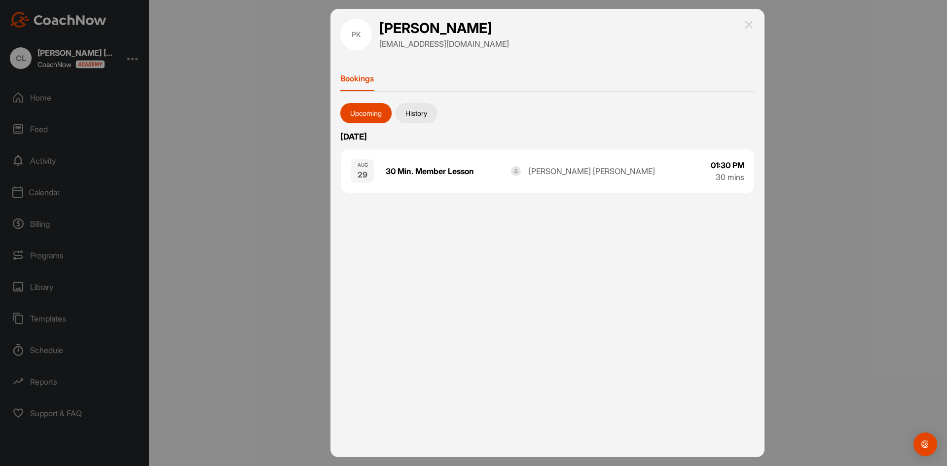
click at [371, 168] on div "[DATE]" at bounding box center [363, 171] width 24 height 24
click at [746, 26] on img at bounding box center [749, 25] width 12 height 12
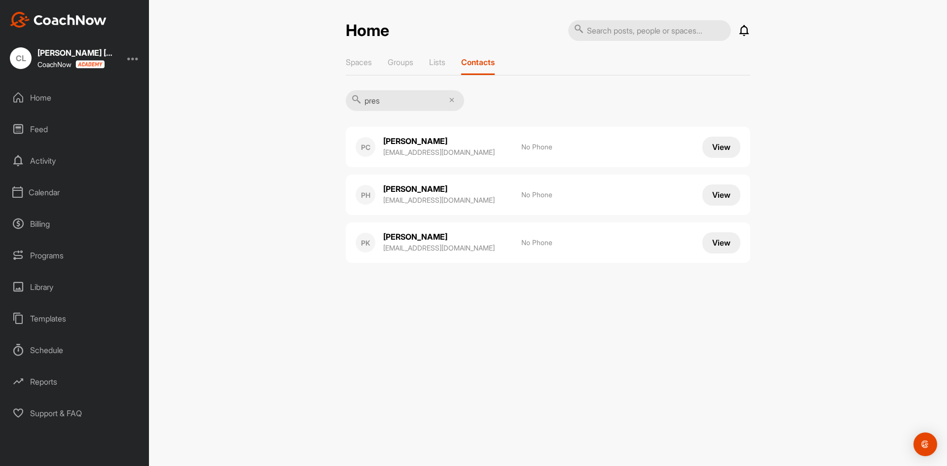
drag, startPoint x: 415, startPoint y: 240, endPoint x: 394, endPoint y: 257, distance: 27.3
click at [394, 257] on div "PK [PERSON_NAME] [EMAIL_ADDRESS][DOMAIN_NAME] No Phone View" at bounding box center [548, 242] width 404 height 40
click at [438, 67] on p "Lists" at bounding box center [437, 62] width 16 height 10
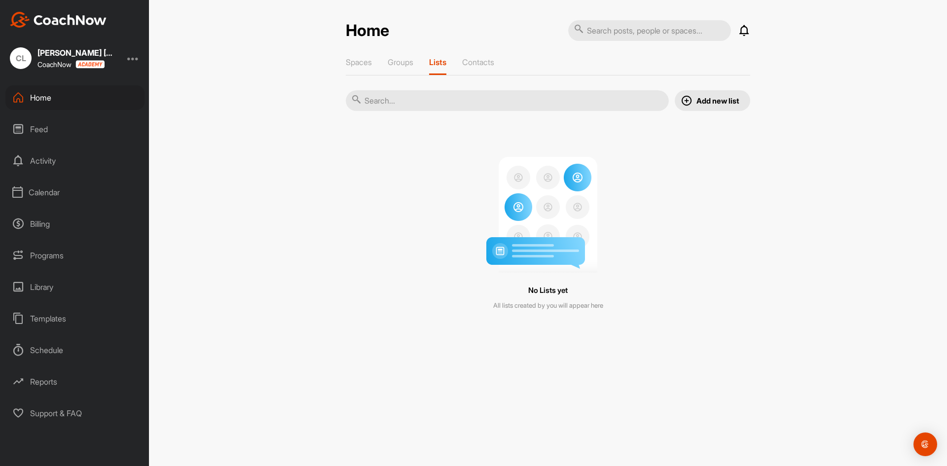
click at [452, 101] on input "text" at bounding box center [507, 100] width 323 height 21
type input "pre"
click at [418, 65] on div "Spaces Groups Lists Contacts" at bounding box center [548, 66] width 404 height 18
click at [407, 68] on div "Groups" at bounding box center [401, 66] width 26 height 18
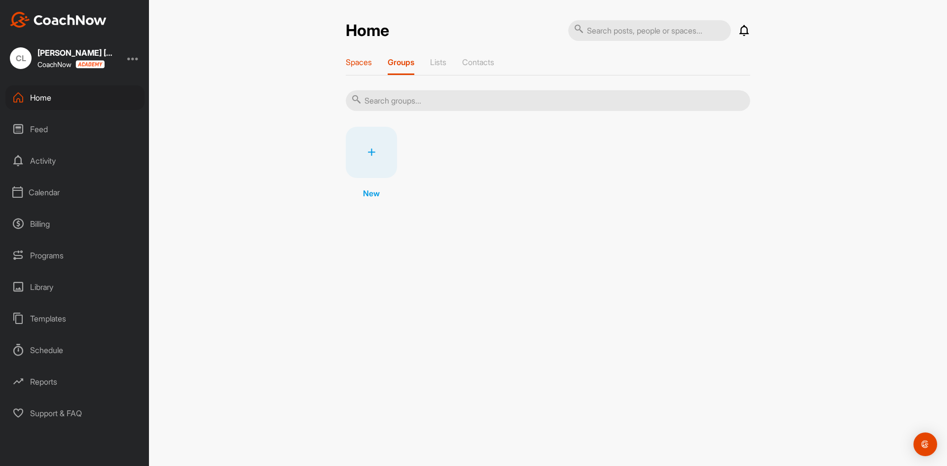
click at [372, 65] on p "Spaces" at bounding box center [359, 62] width 26 height 10
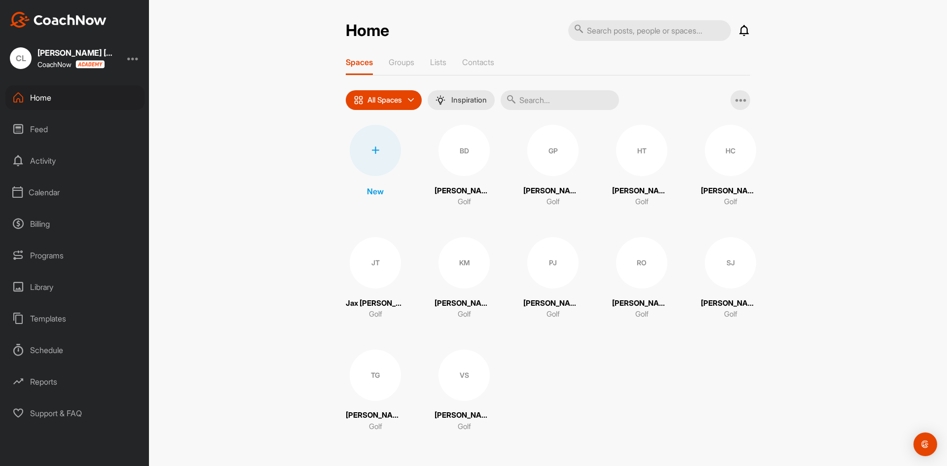
click at [641, 31] on input "text" at bounding box center [649, 30] width 163 height 21
type input "pres"
click at [743, 107] on div at bounding box center [740, 100] width 20 height 20
click at [475, 65] on p "Contacts" at bounding box center [478, 62] width 32 height 10
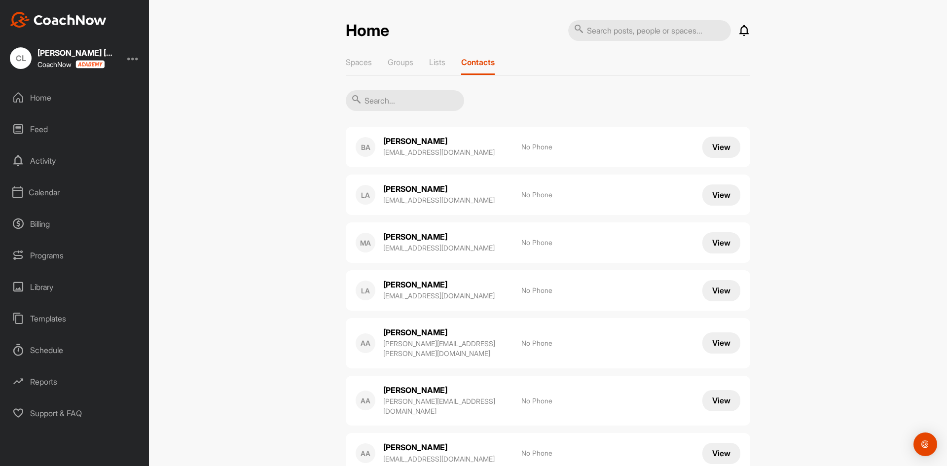
click at [38, 256] on div "Programs" at bounding box center [74, 255] width 139 height 25
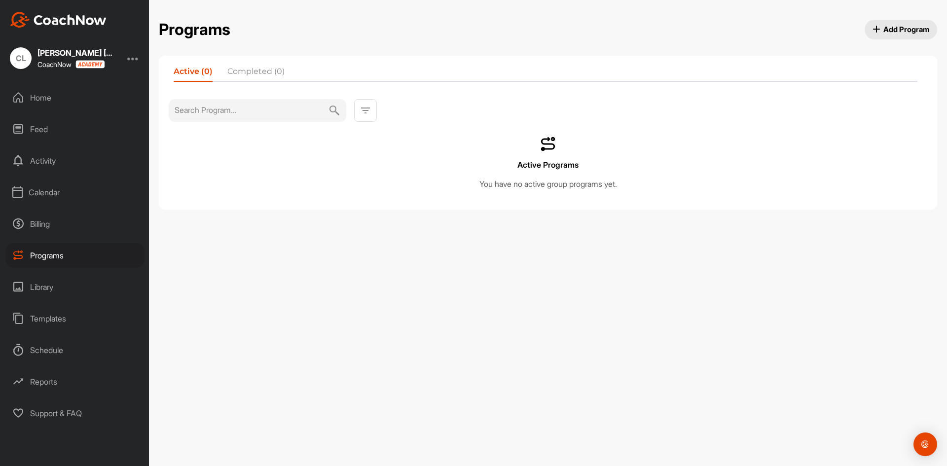
click at [39, 187] on div "Calendar" at bounding box center [74, 192] width 139 height 25
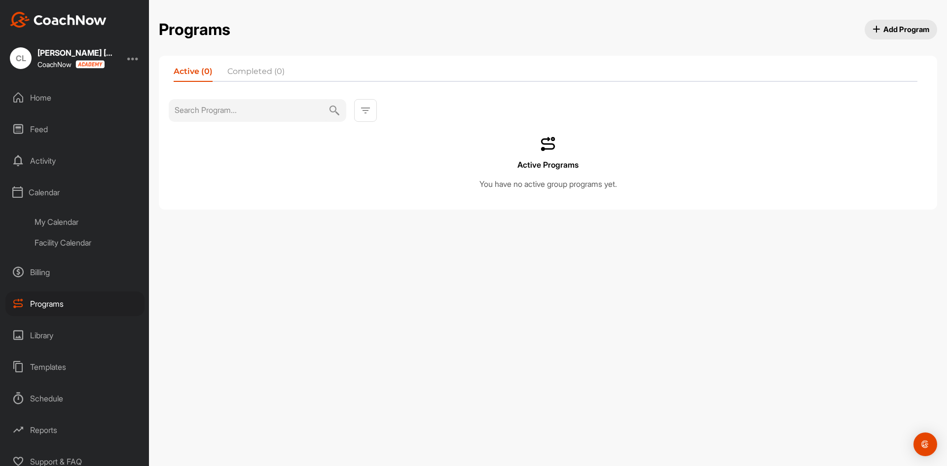
click at [42, 170] on div "Activity" at bounding box center [74, 160] width 139 height 25
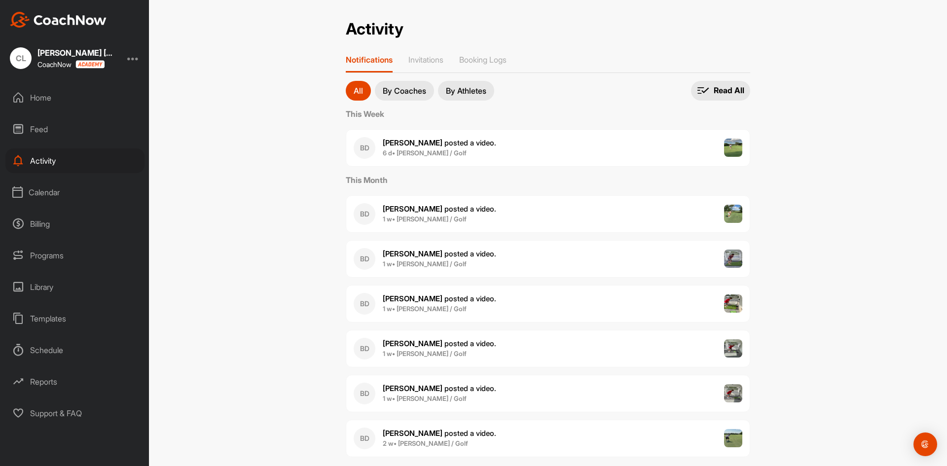
click at [50, 95] on div "Home" at bounding box center [74, 97] width 139 height 25
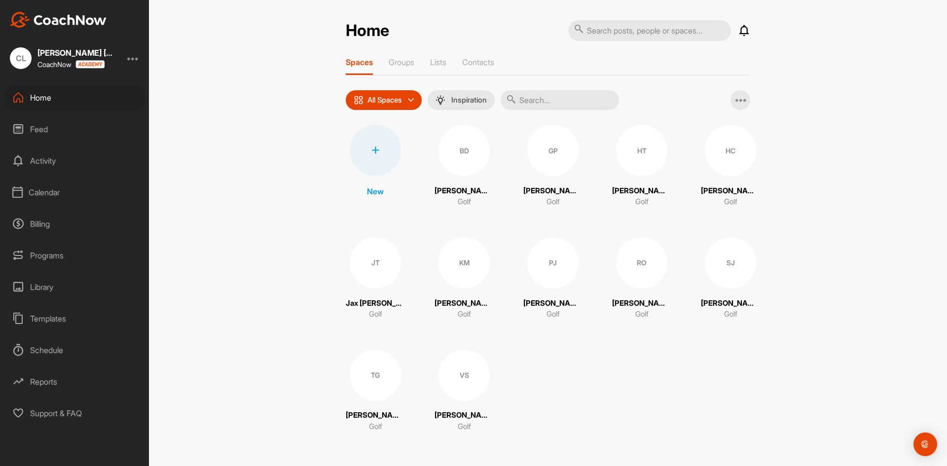
click at [134, 60] on div at bounding box center [133, 58] width 12 height 12
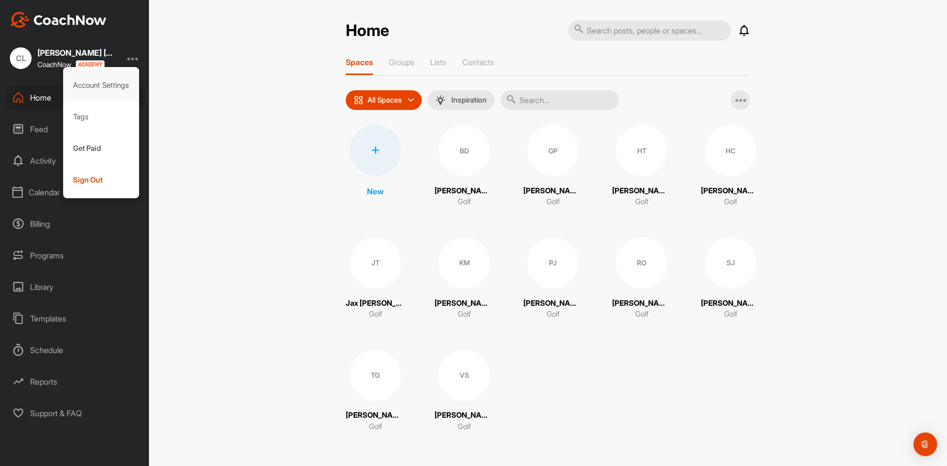
click at [84, 93] on div "Account Settings" at bounding box center [101, 86] width 76 height 32
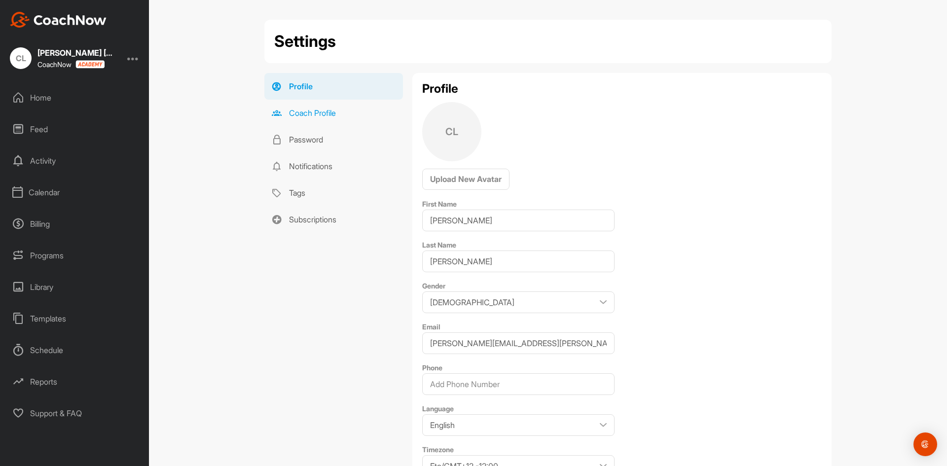
click at [297, 114] on link "Coach Profile" at bounding box center [333, 113] width 139 height 27
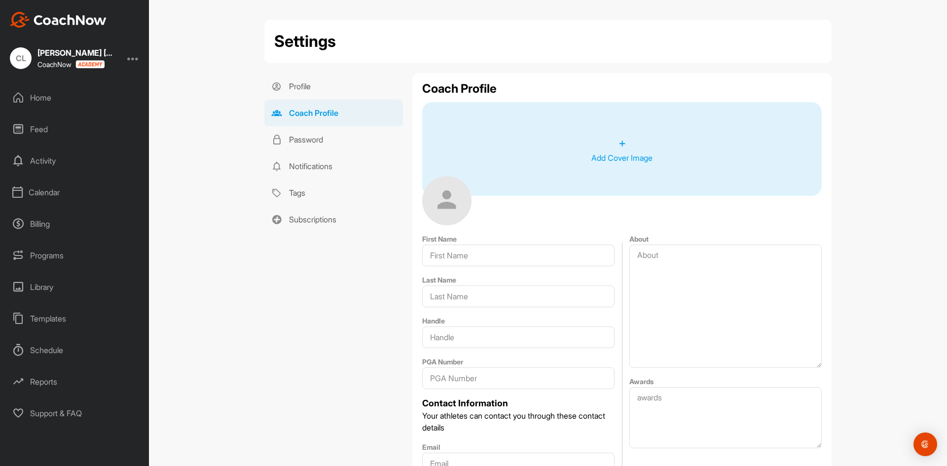
type input "[PERSON_NAME]"
click at [311, 216] on link "Subscriptions" at bounding box center [333, 219] width 139 height 27
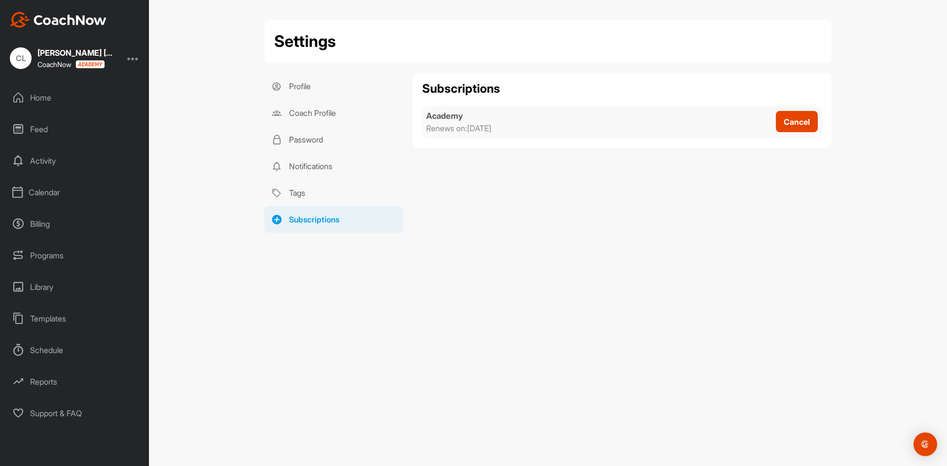
click at [74, 410] on div "Support & FAQ" at bounding box center [74, 413] width 139 height 25
click at [56, 352] on div "Schedule" at bounding box center [74, 350] width 139 height 25
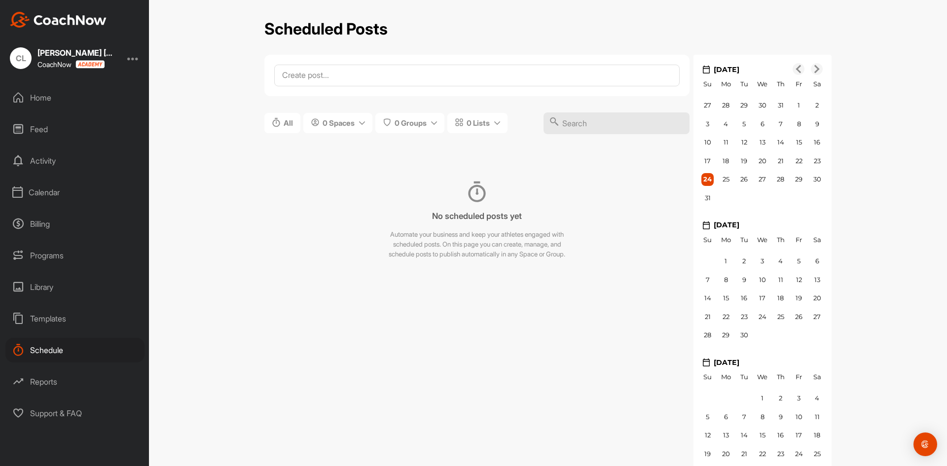
drag, startPoint x: 50, startPoint y: 331, endPoint x: 49, endPoint y: 325, distance: 6.0
click at [49, 330] on div "Home Feed Activity Calendar Billing Programs Library Templates Schedule Reports…" at bounding box center [74, 255] width 149 height 340
click at [49, 325] on div "Templates" at bounding box center [74, 318] width 139 height 25
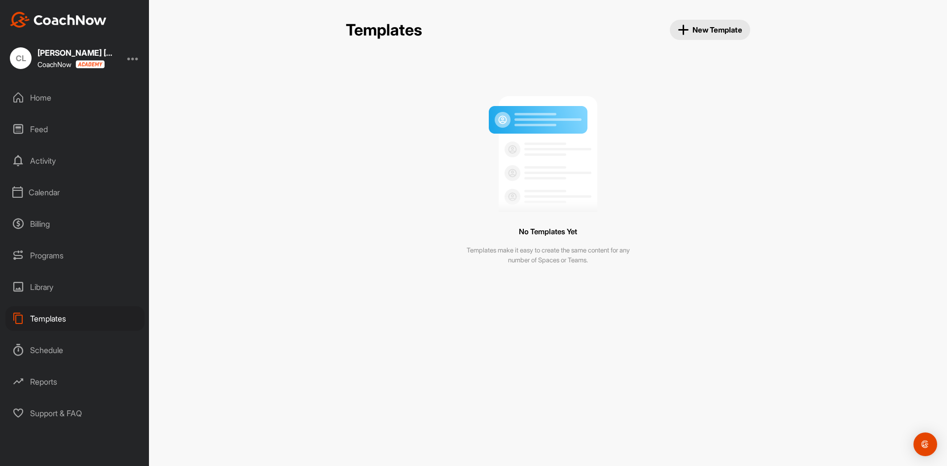
click at [80, 277] on div "Library" at bounding box center [74, 287] width 139 height 25
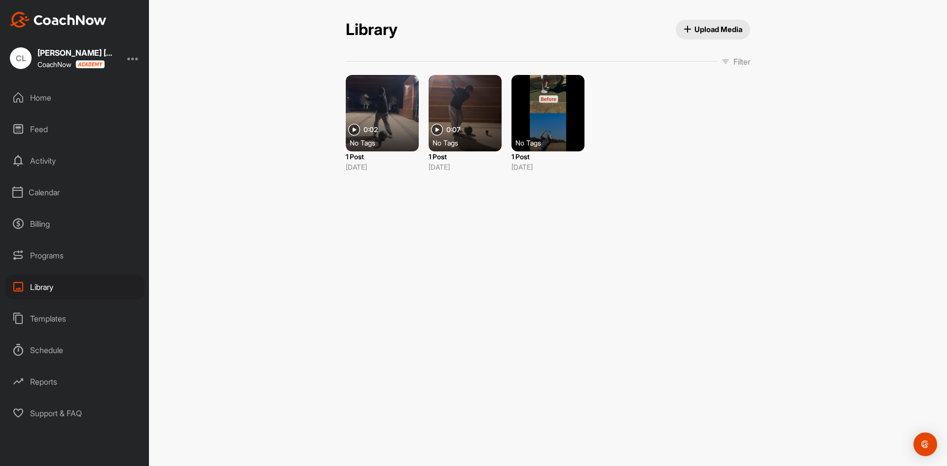
click at [76, 258] on div "Programs" at bounding box center [74, 255] width 139 height 25
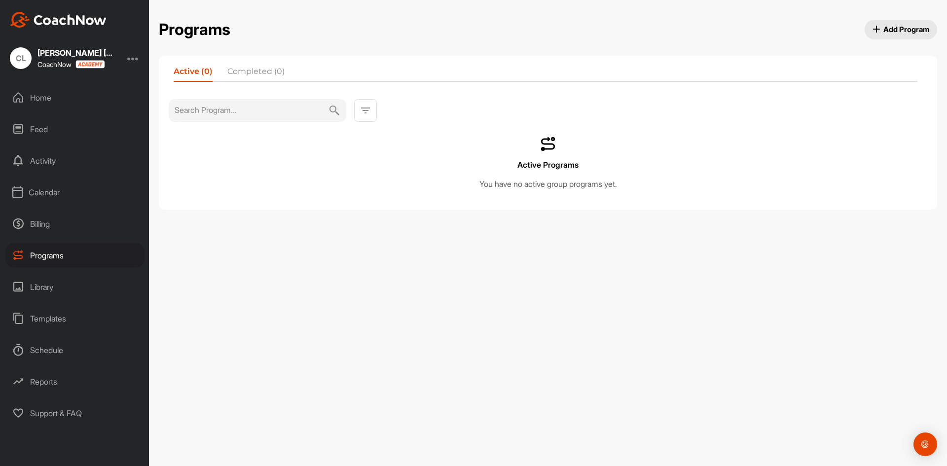
click at [72, 231] on div "Billing" at bounding box center [74, 224] width 139 height 25
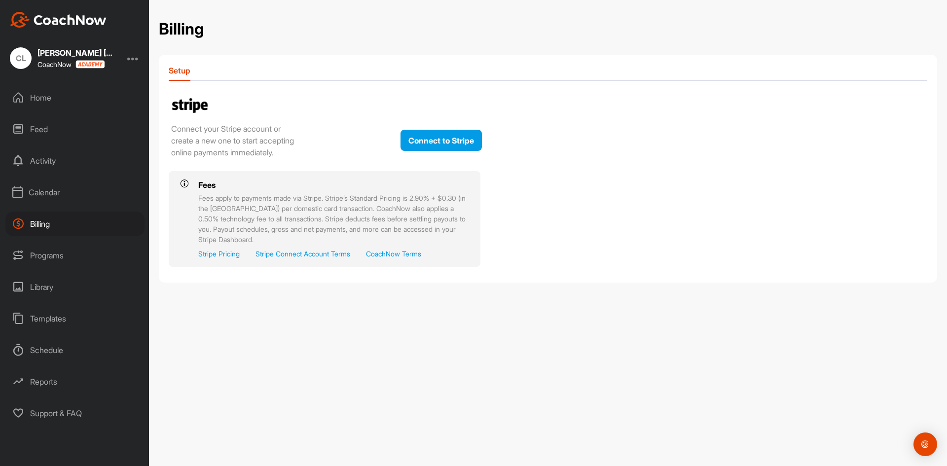
click at [72, 192] on div "Calendar" at bounding box center [74, 192] width 139 height 25
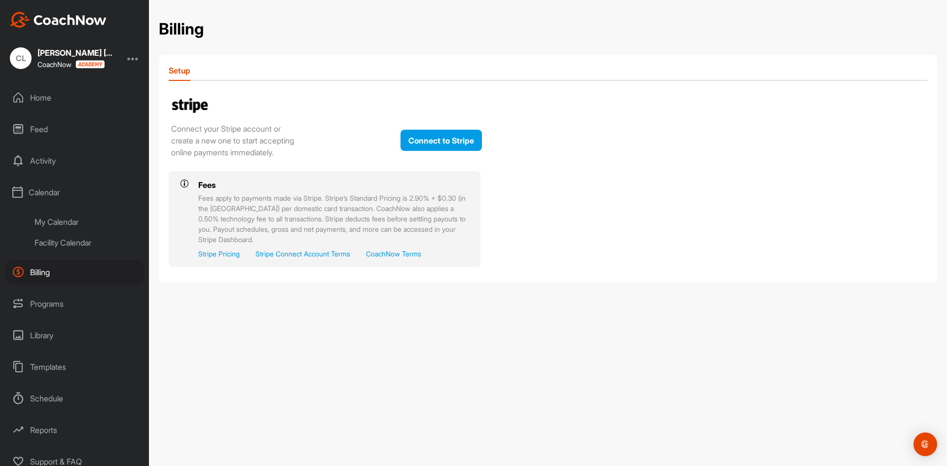
click at [72, 163] on div "Activity" at bounding box center [74, 160] width 139 height 25
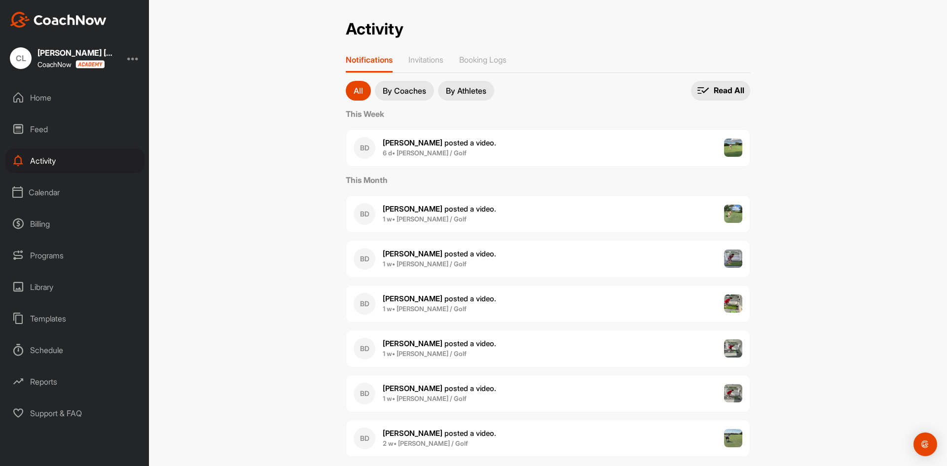
click at [66, 127] on div "Feed" at bounding box center [74, 129] width 139 height 25
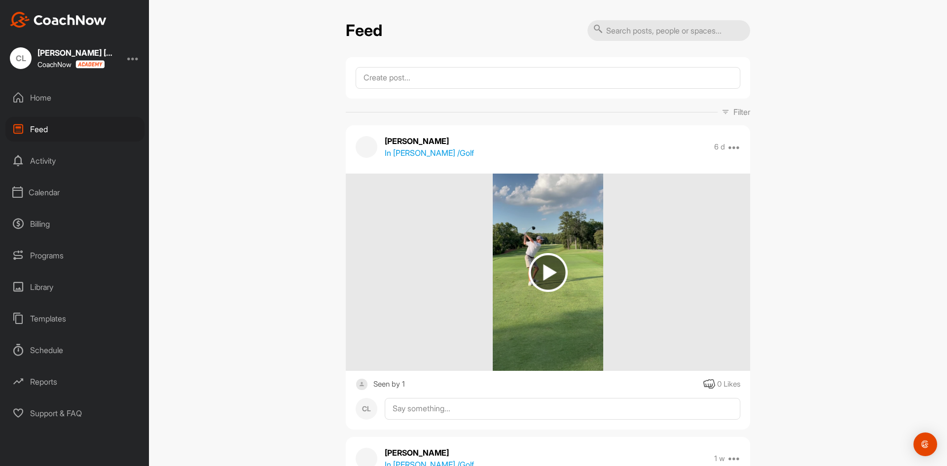
click at [63, 107] on div "Home" at bounding box center [74, 97] width 139 height 25
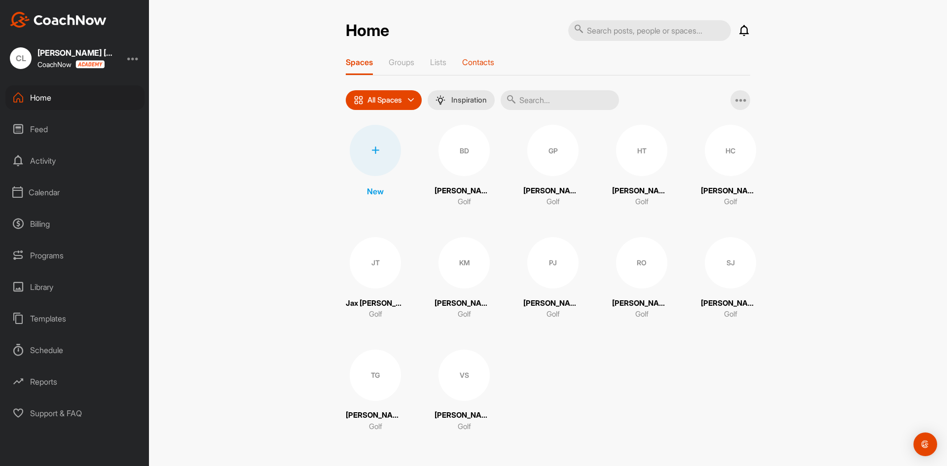
click at [487, 67] on div "Contacts" at bounding box center [478, 66] width 32 height 18
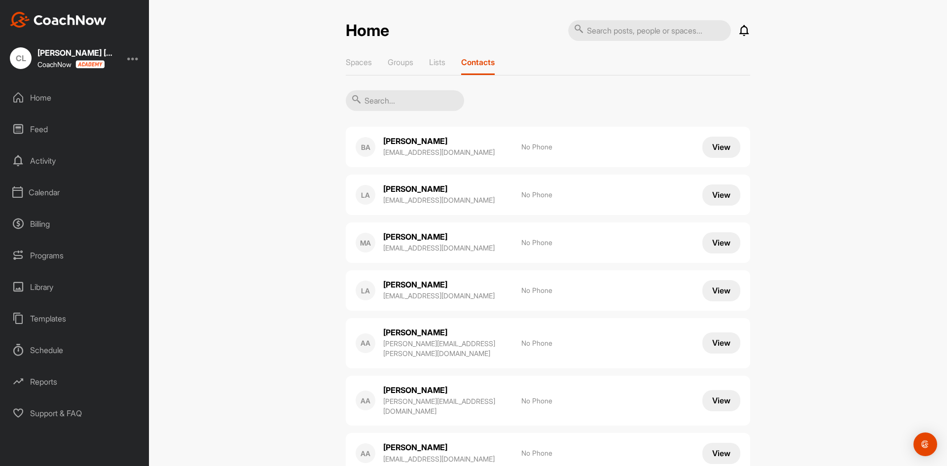
click at [414, 101] on input "text" at bounding box center [405, 100] width 118 height 21
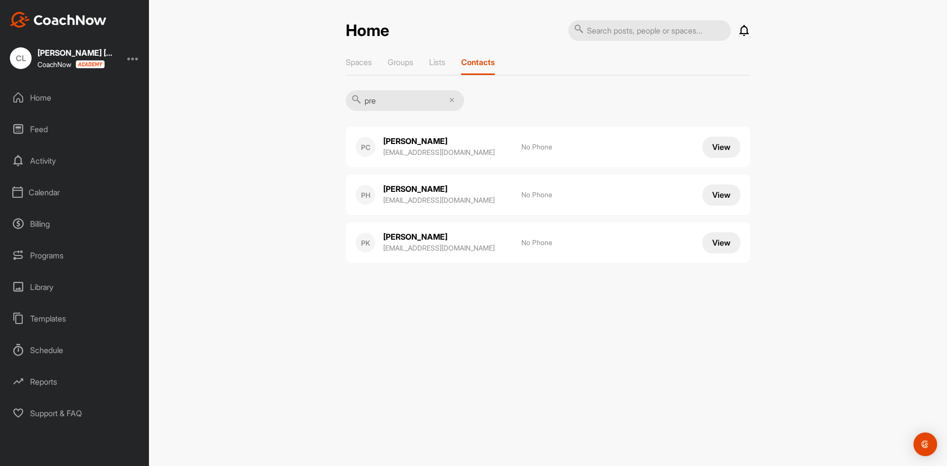
type input "pre"
click at [260, 130] on div "Home Notifications Invitations This Week BD [PERSON_NAME] posted a video . 6 d …" at bounding box center [548, 233] width 798 height 466
drag, startPoint x: 435, startPoint y: 243, endPoint x: 421, endPoint y: 243, distance: 14.3
click at [421, 243] on p "[EMAIL_ADDRESS][DOMAIN_NAME]" at bounding box center [447, 248] width 128 height 10
click at [429, 236] on p "[PERSON_NAME]" at bounding box center [432, 236] width 99 height 11
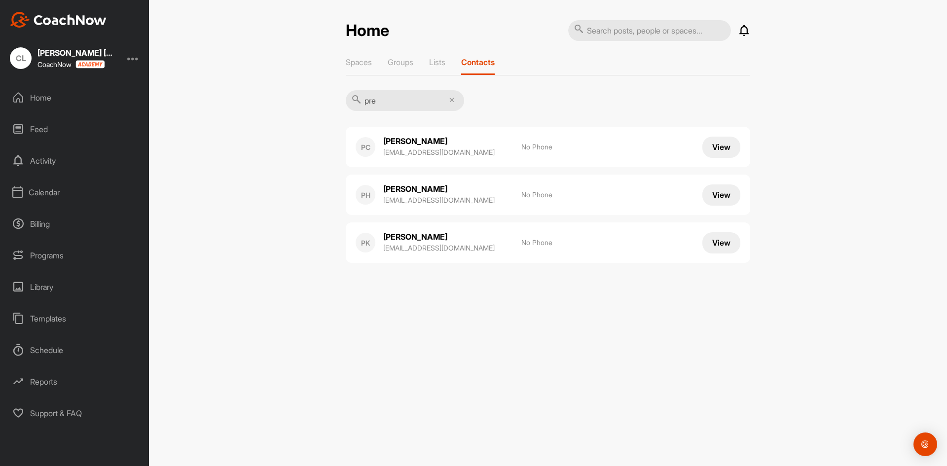
click at [365, 243] on div "PK" at bounding box center [366, 243] width 20 height 20
click at [397, 241] on p "[PERSON_NAME]" at bounding box center [432, 236] width 99 height 11
drag, startPoint x: 433, startPoint y: 237, endPoint x: 537, endPoint y: 241, distance: 104.1
click at [433, 237] on p "[PERSON_NAME]" at bounding box center [432, 236] width 99 height 11
click at [721, 239] on button "View" at bounding box center [721, 242] width 38 height 21
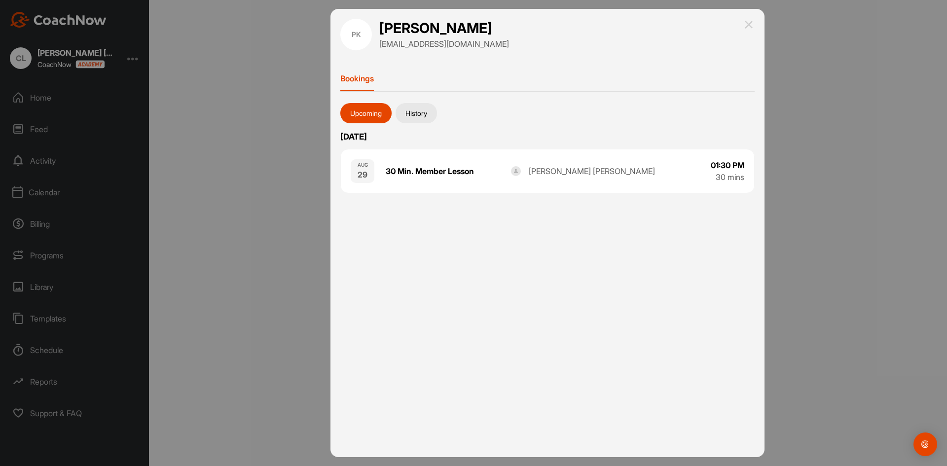
click at [444, 27] on h1 "[PERSON_NAME]" at bounding box center [444, 28] width 130 height 19
click at [747, 25] on img at bounding box center [749, 25] width 12 height 12
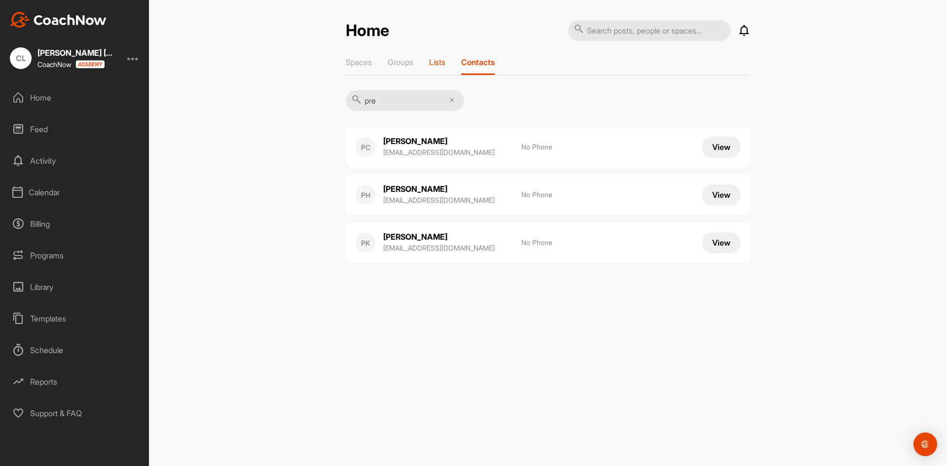
click at [437, 67] on p "Lists" at bounding box center [437, 62] width 16 height 10
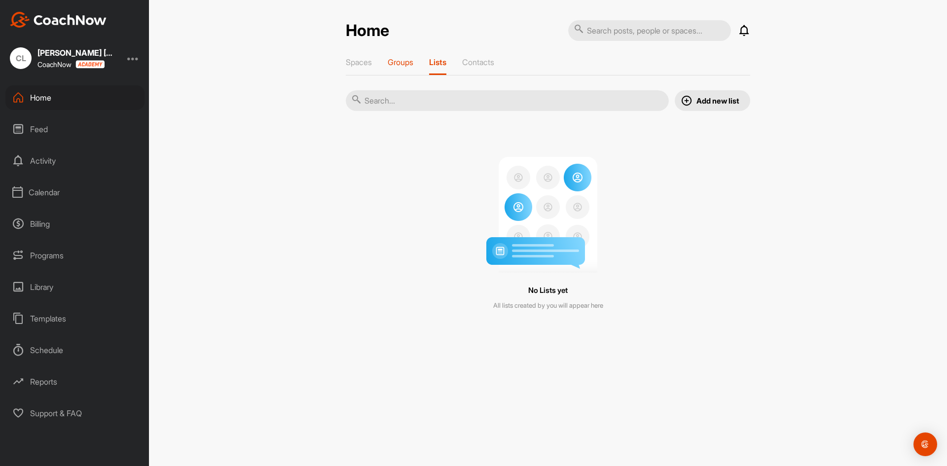
click at [413, 62] on p "Groups" at bounding box center [401, 62] width 26 height 10
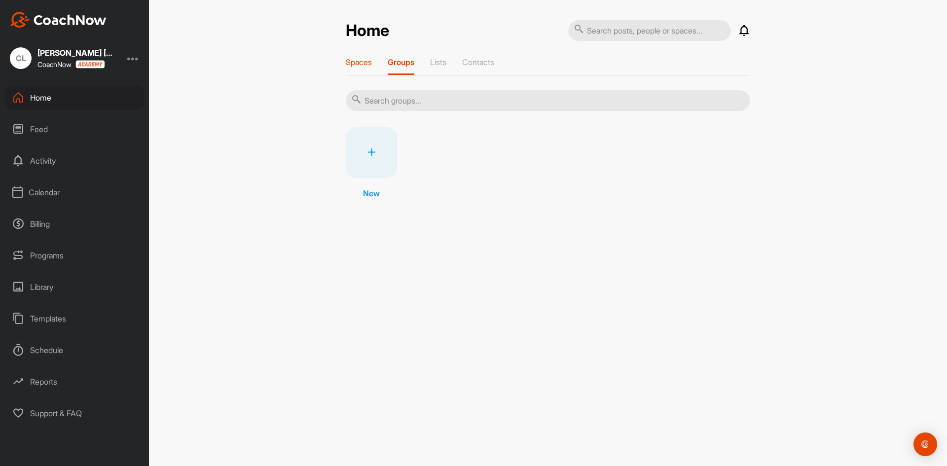
click at [366, 63] on p "Spaces" at bounding box center [359, 62] width 26 height 10
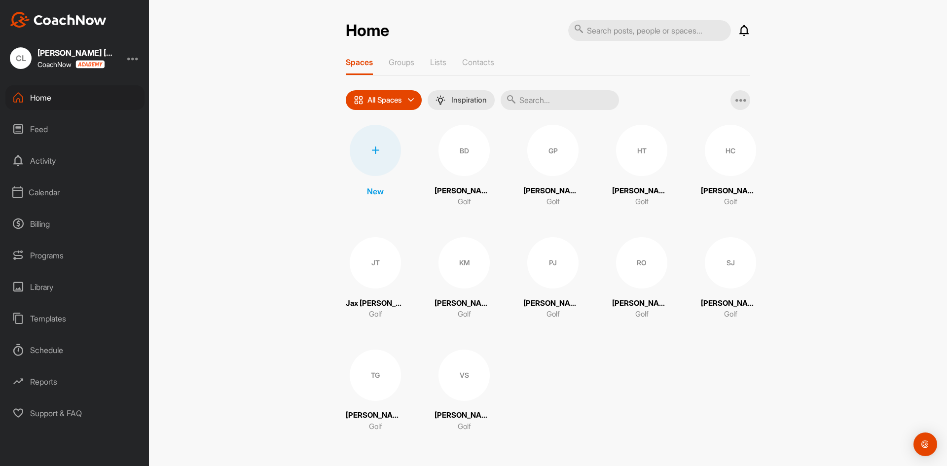
click at [51, 124] on div "Feed" at bounding box center [74, 129] width 139 height 25
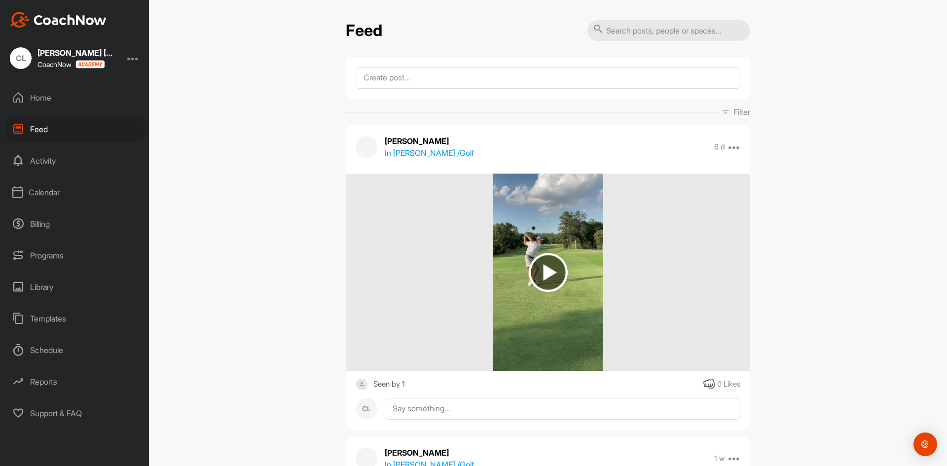
click at [31, 107] on div "Home" at bounding box center [74, 97] width 139 height 25
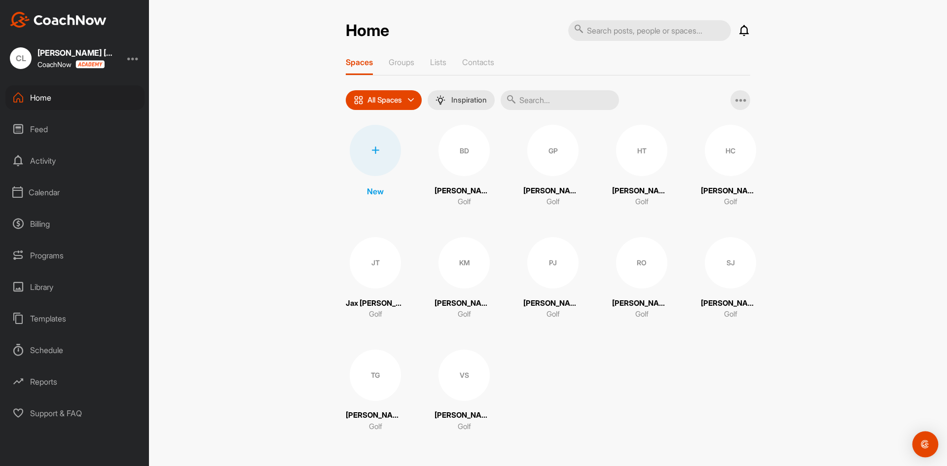
click at [925, 445] on img "Open Intercom Messenger" at bounding box center [925, 444] width 13 height 13
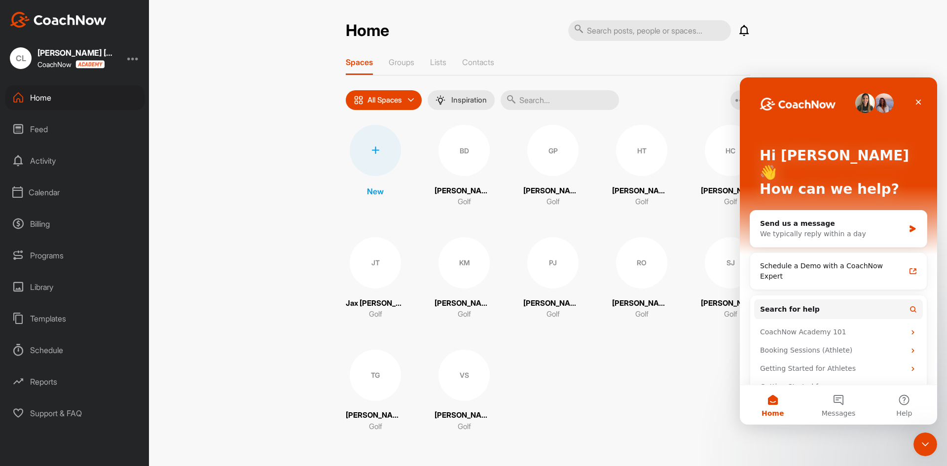
click at [689, 407] on div "New BD [PERSON_NAME] Golf GP [PERSON_NAME] Golf [PERSON_NAME] Golf [PERSON_NAME…" at bounding box center [548, 278] width 404 height 307
click at [922, 104] on div "Close" at bounding box center [918, 102] width 18 height 18
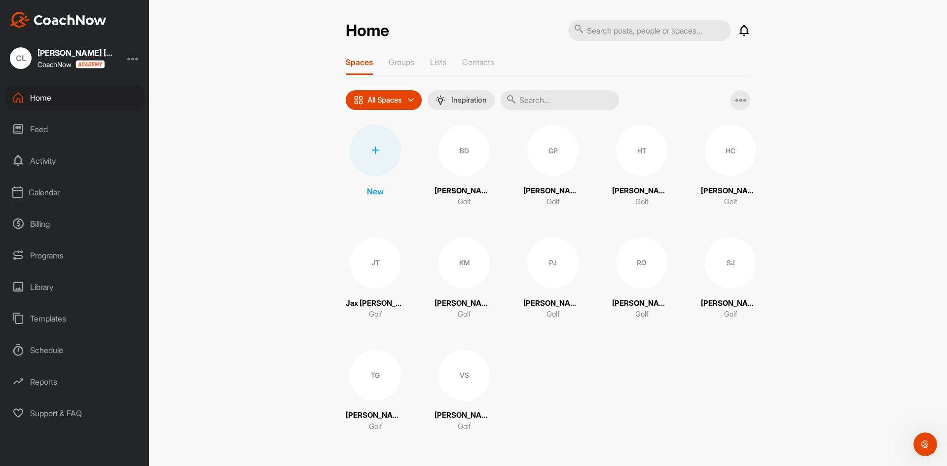
click at [38, 197] on div "Calendar" at bounding box center [74, 192] width 139 height 25
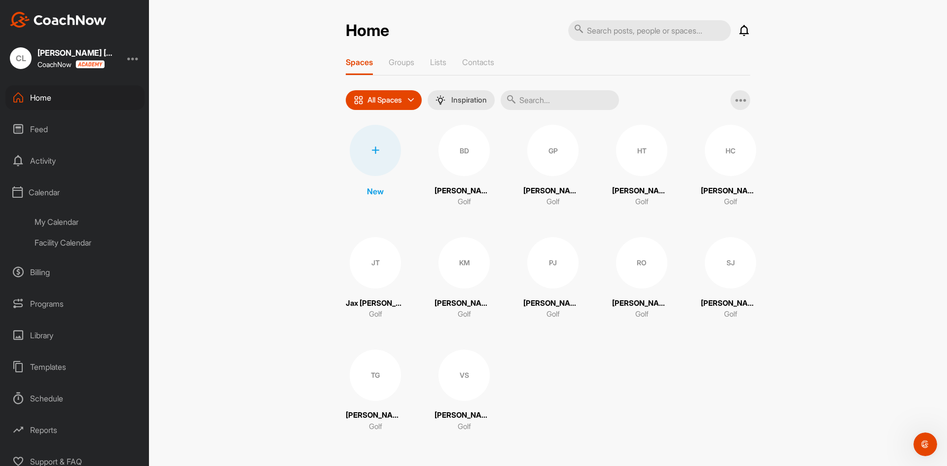
click at [67, 219] on div "My Calendar" at bounding box center [86, 222] width 117 height 21
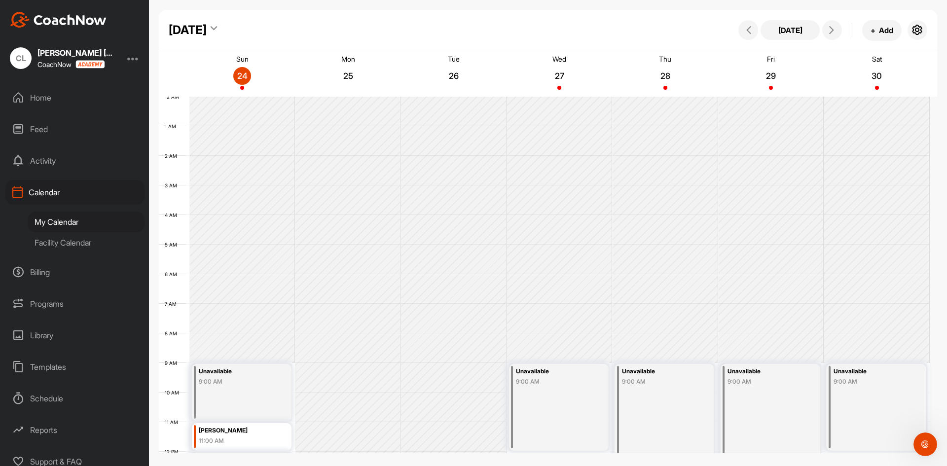
scroll to position [171, 0]
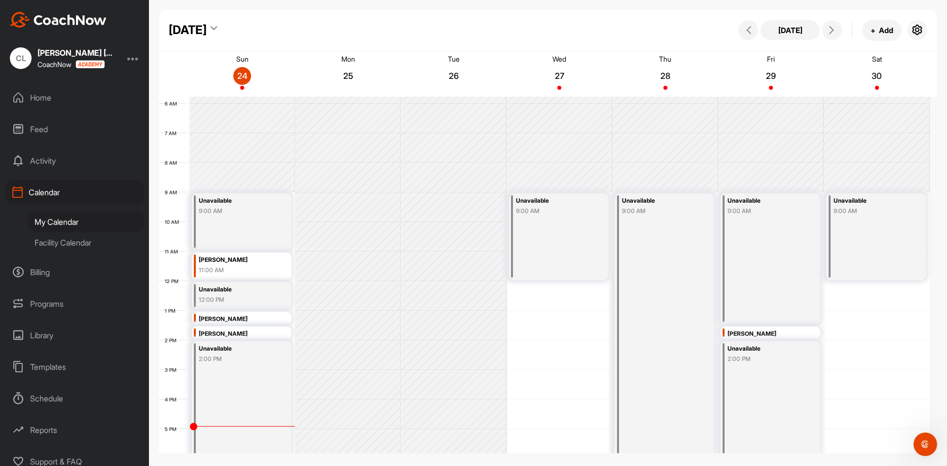
click at [752, 330] on div "[PERSON_NAME]" at bounding box center [765, 333] width 76 height 11
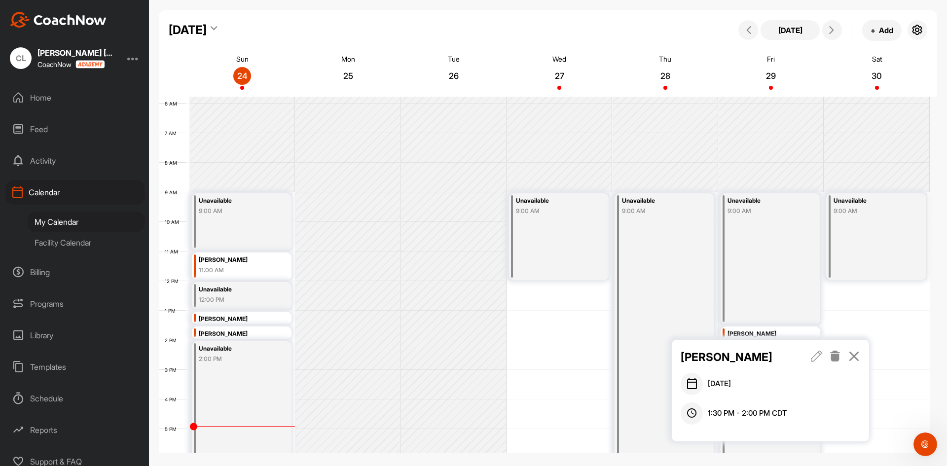
click at [819, 358] on icon at bounding box center [816, 356] width 11 height 11
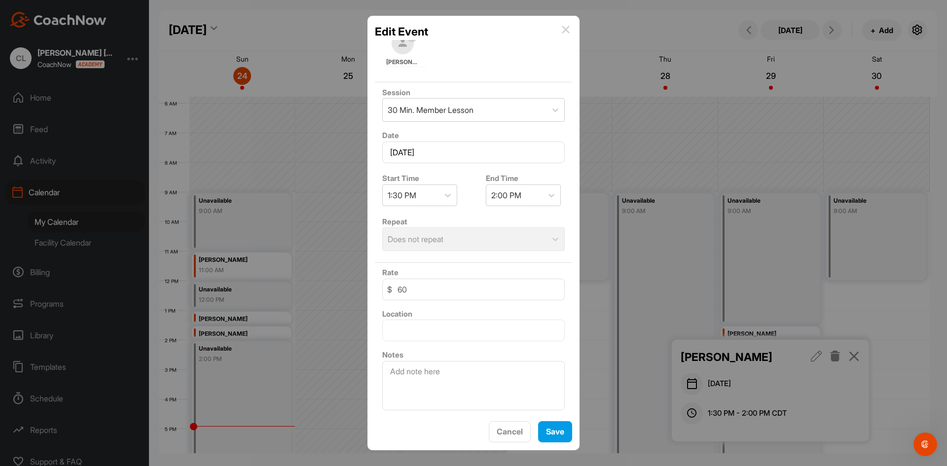
scroll to position [0, 0]
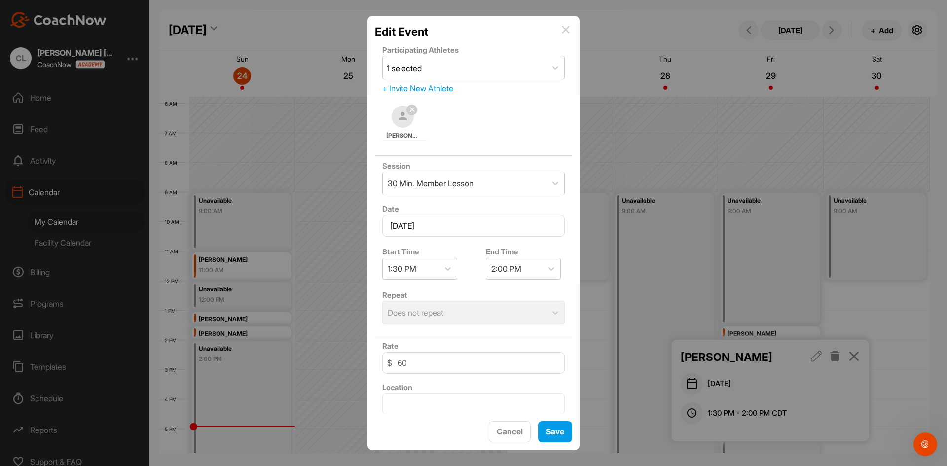
click at [569, 31] on img at bounding box center [566, 30] width 8 height 8
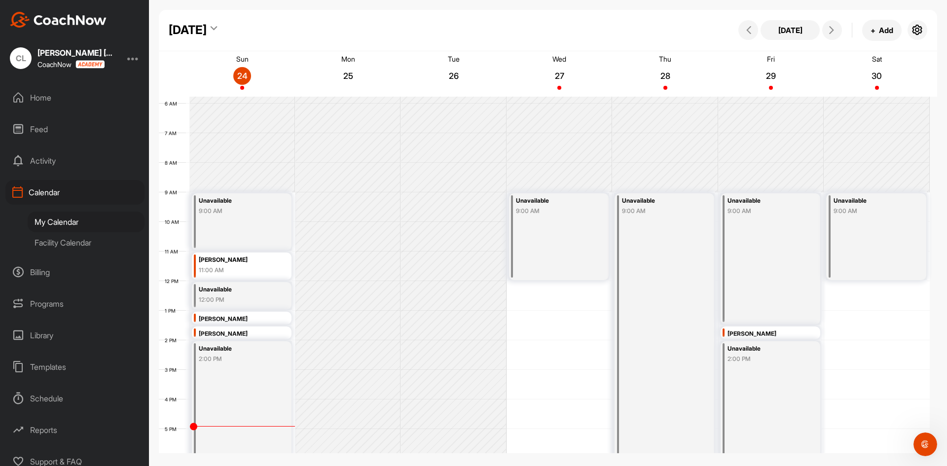
click at [39, 159] on div "Activity" at bounding box center [74, 160] width 139 height 25
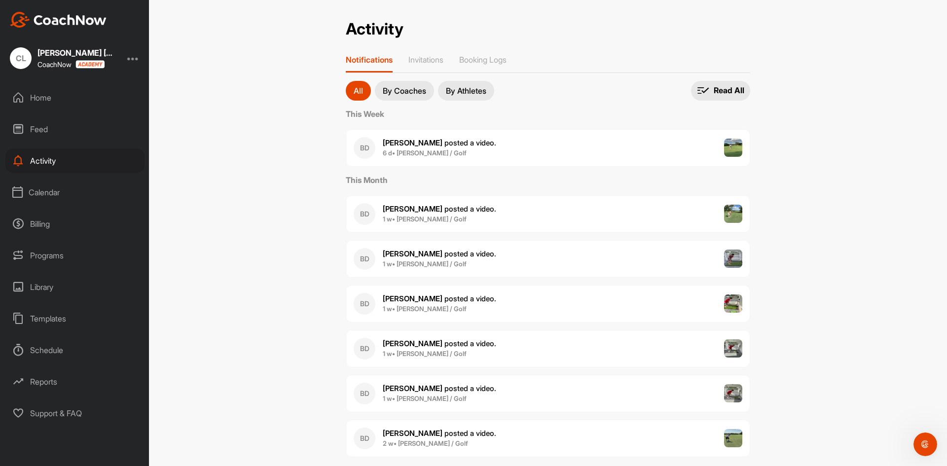
click at [59, 135] on div "Feed" at bounding box center [74, 129] width 139 height 25
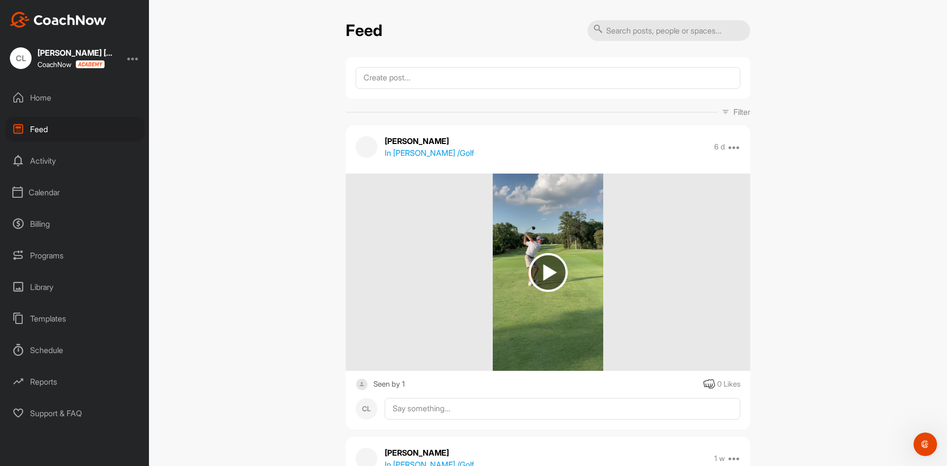
click at [40, 104] on div "Home" at bounding box center [74, 97] width 139 height 25
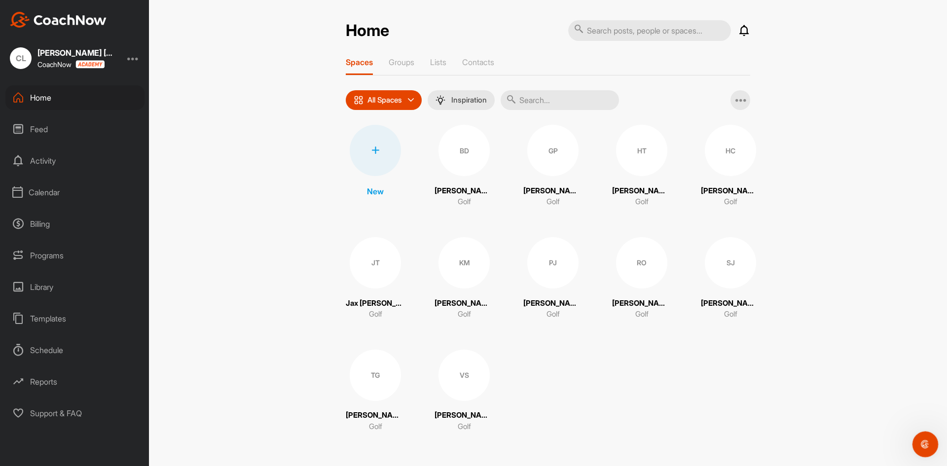
click at [921, 437] on icon "Open Intercom Messenger" at bounding box center [924, 443] width 16 height 16
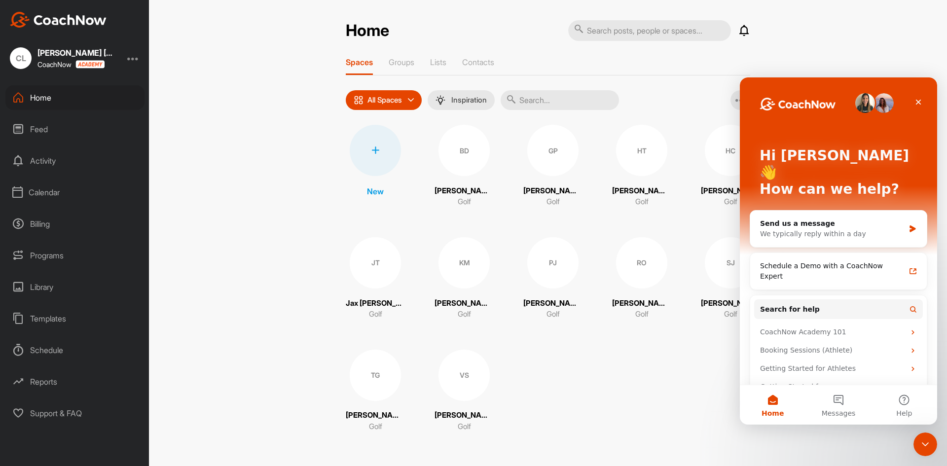
click at [71, 412] on div "Support & FAQ" at bounding box center [74, 413] width 139 height 25
click at [811, 218] on div "Send us a message" at bounding box center [832, 223] width 144 height 10
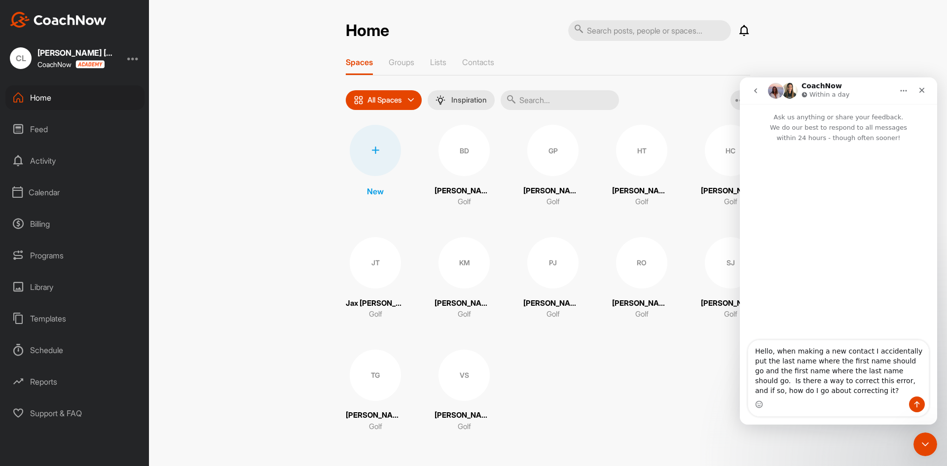
click at [860, 351] on textarea "Hello, when making a new contact I accidentally put the last name where the fir…" at bounding box center [838, 368] width 180 height 56
type textarea "Hello, when making a new contact for a member I accidentally put the last name …"
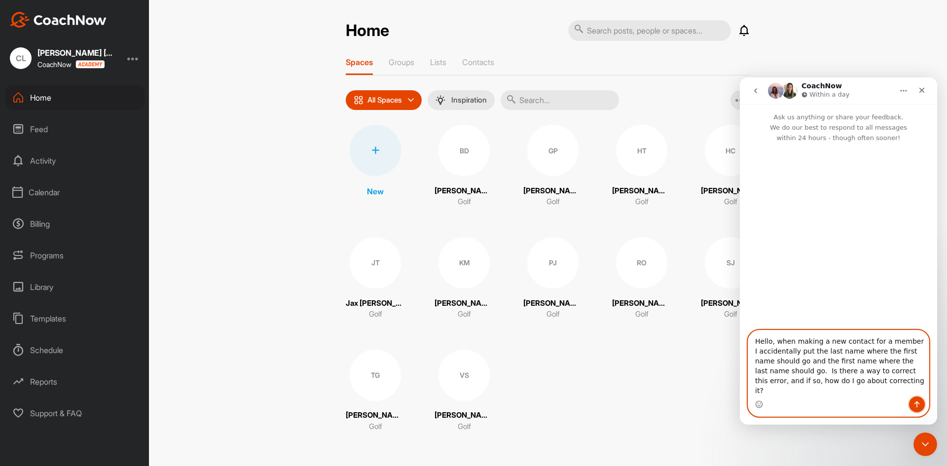
click at [913, 407] on icon "Send a message…" at bounding box center [917, 404] width 8 height 8
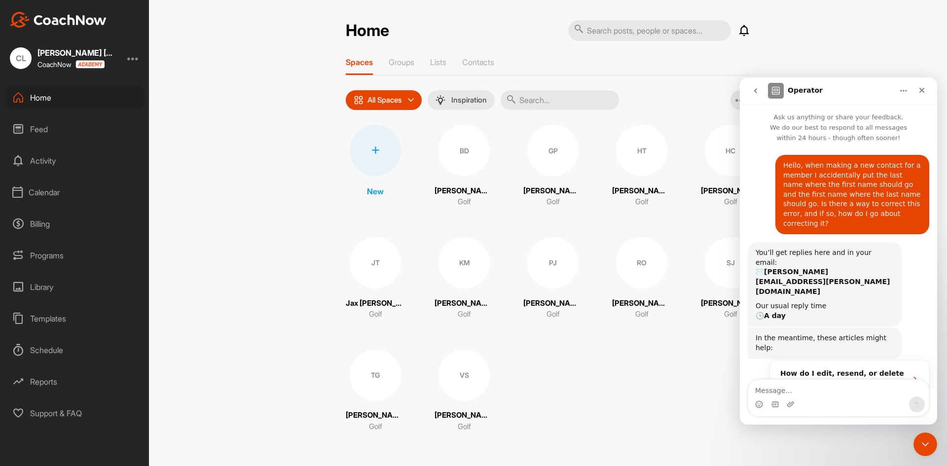
scroll to position [56, 0]
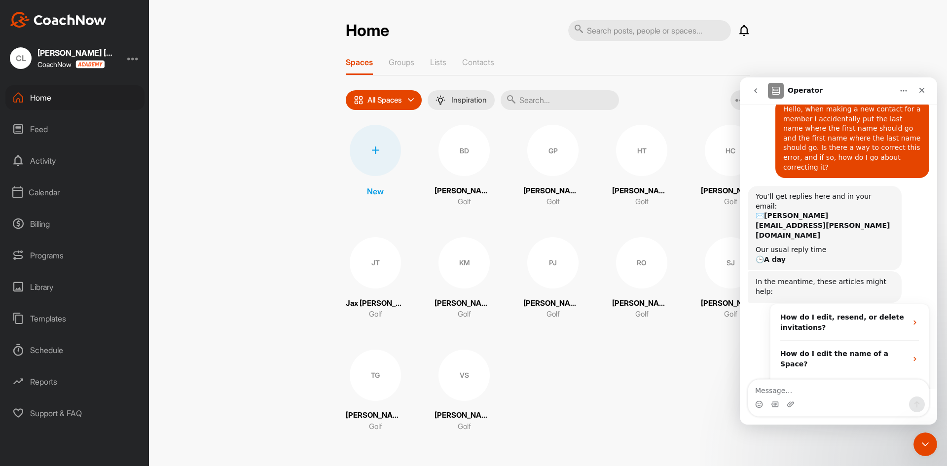
click at [585, 381] on div "New BD [PERSON_NAME] Golf GP [PERSON_NAME] Golf [PERSON_NAME] Golf [PERSON_NAME…" at bounding box center [548, 278] width 404 height 307
click at [186, 359] on div "Home Notifications Invitations This Week BD [PERSON_NAME] posted a video . 6 d …" at bounding box center [548, 233] width 798 height 466
click at [923, 91] on icon "Close" at bounding box center [921, 90] width 5 height 5
